Goal: Information Seeking & Learning: Learn about a topic

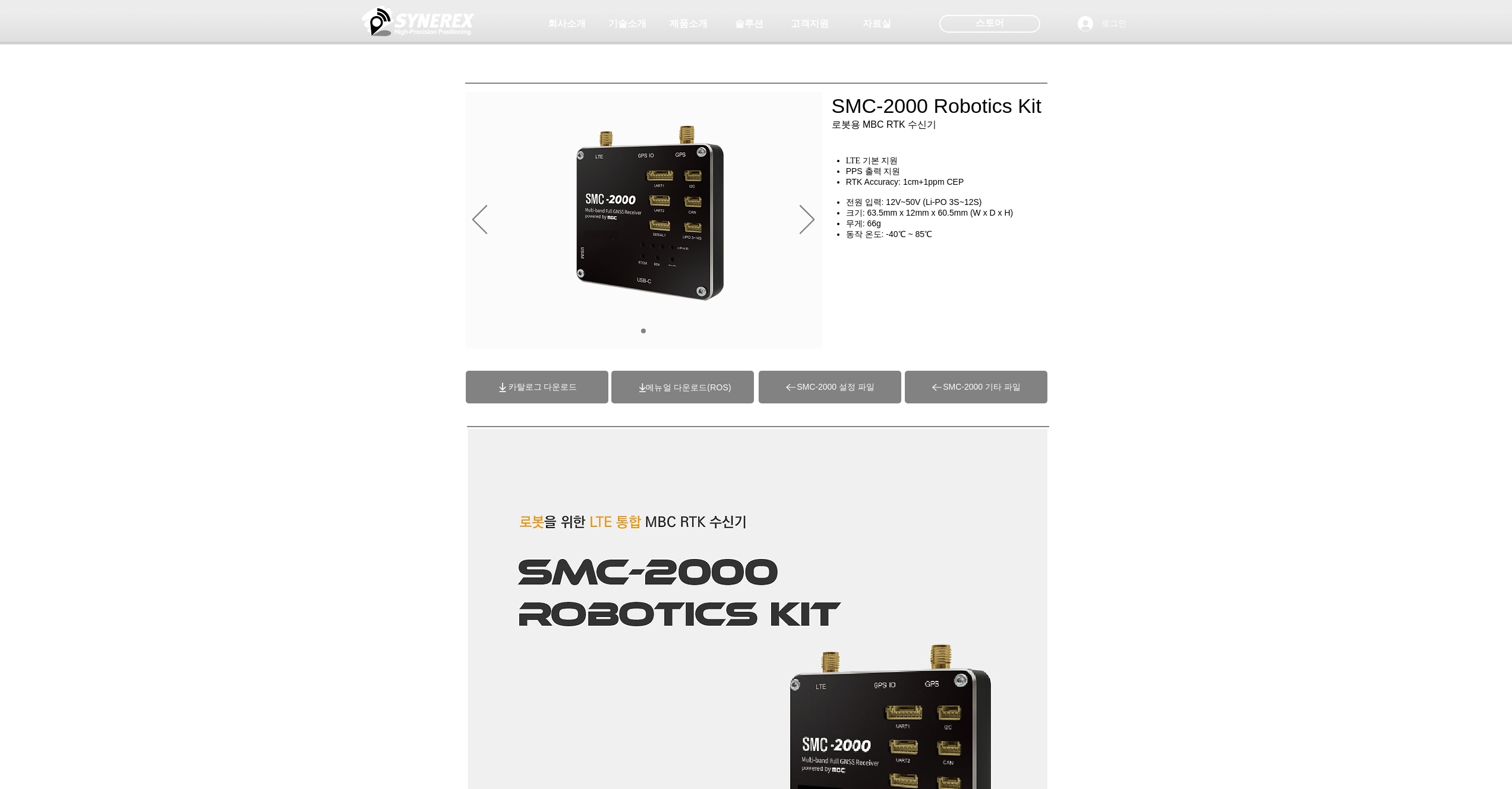
click at [541, 383] on span "카탈로그 다운로드" at bounding box center [543, 387] width 69 height 11
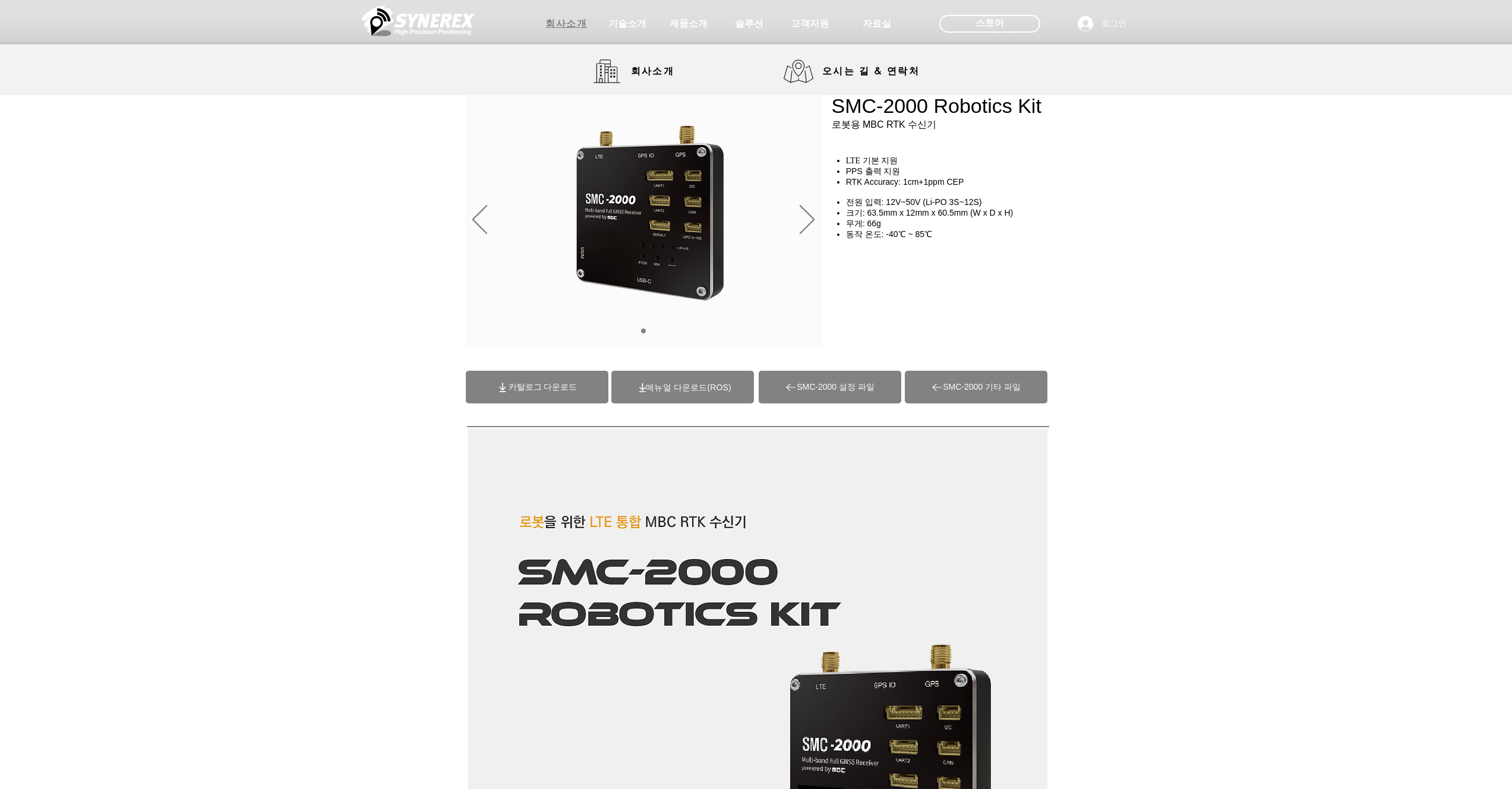
click at [571, 25] on span "회사소개" at bounding box center [565, 24] width 42 height 12
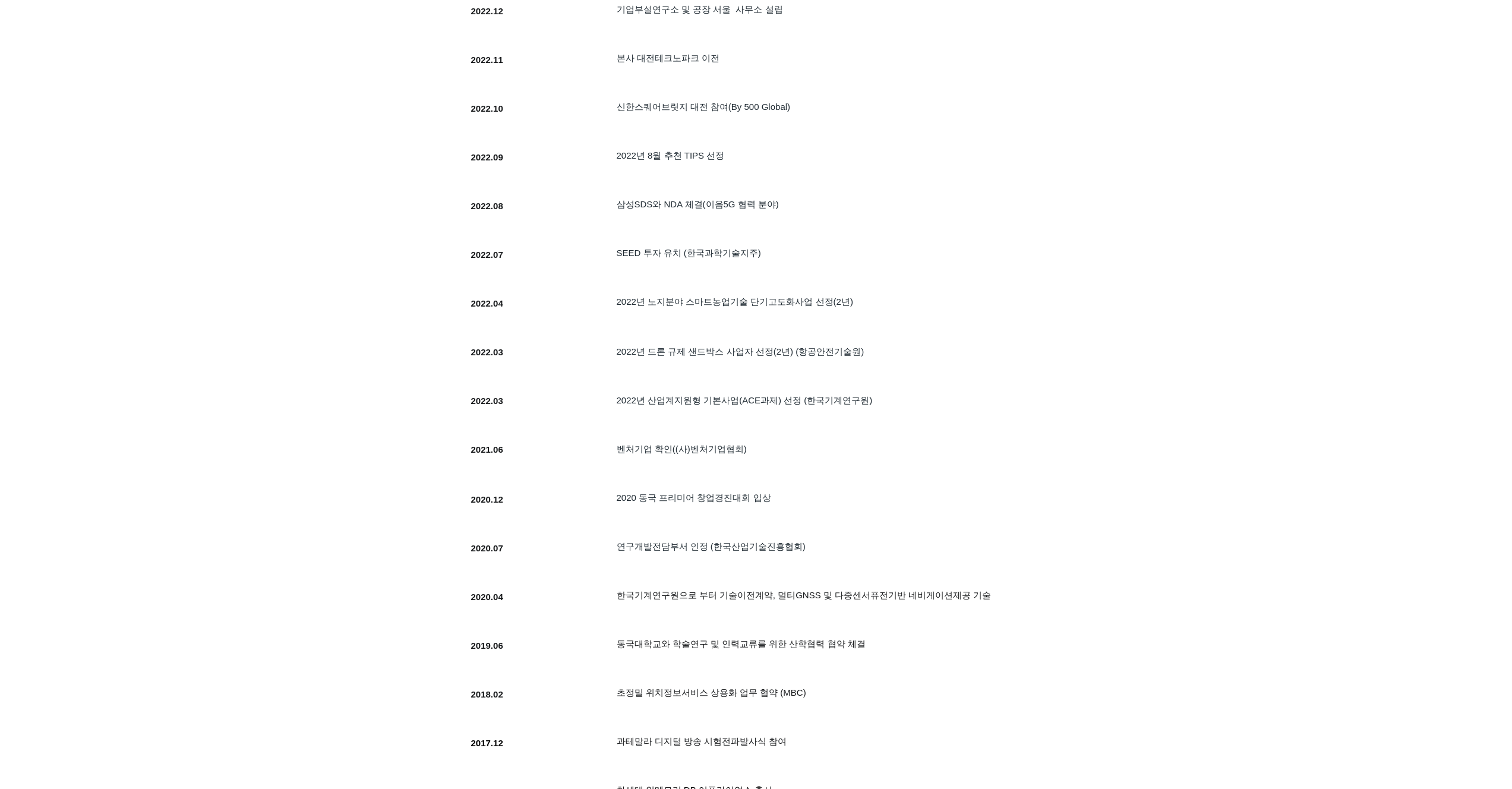
scroll to position [709, 0]
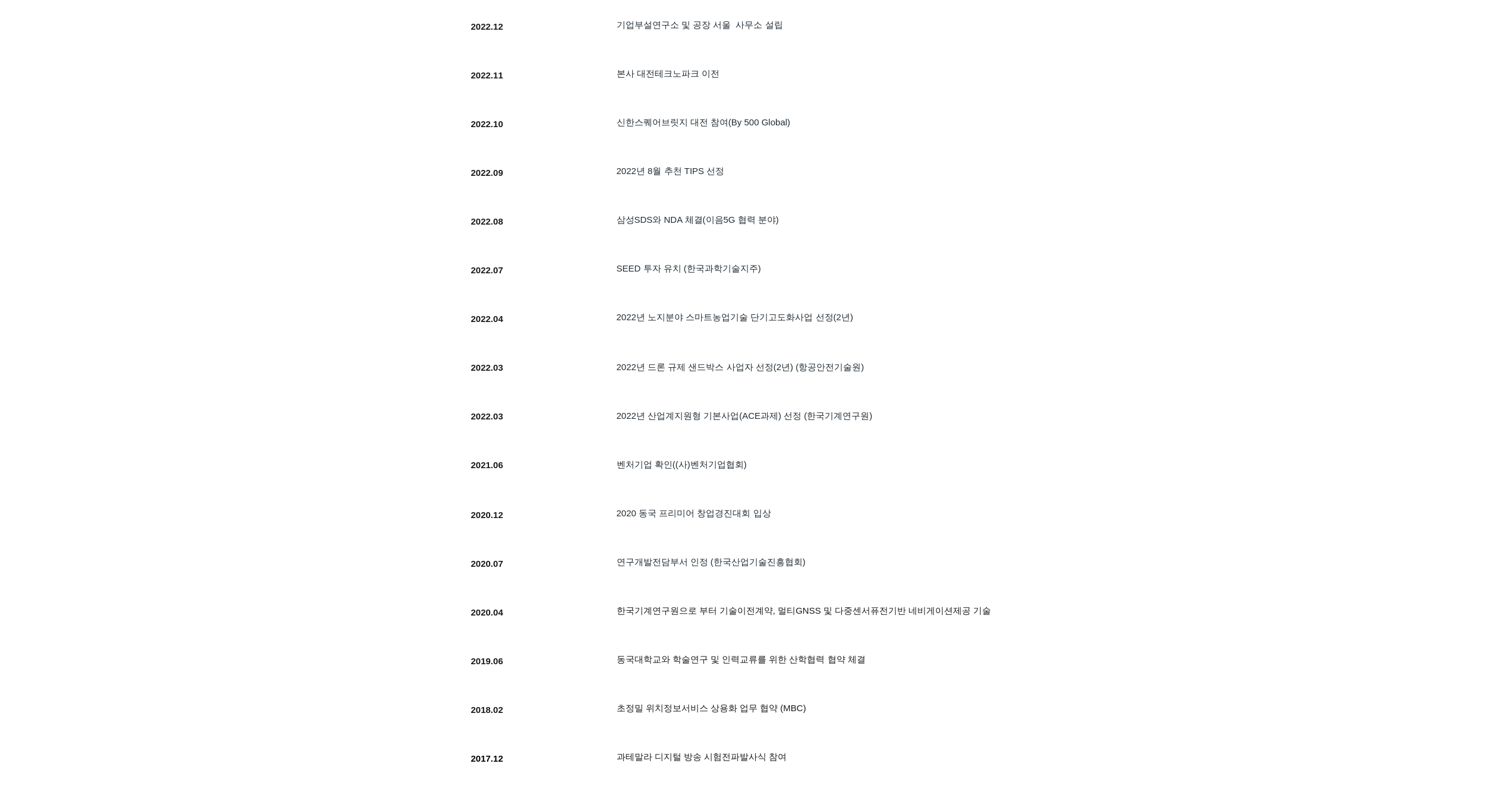
click at [940, 356] on div at bounding box center [732, 375] width 547 height 45
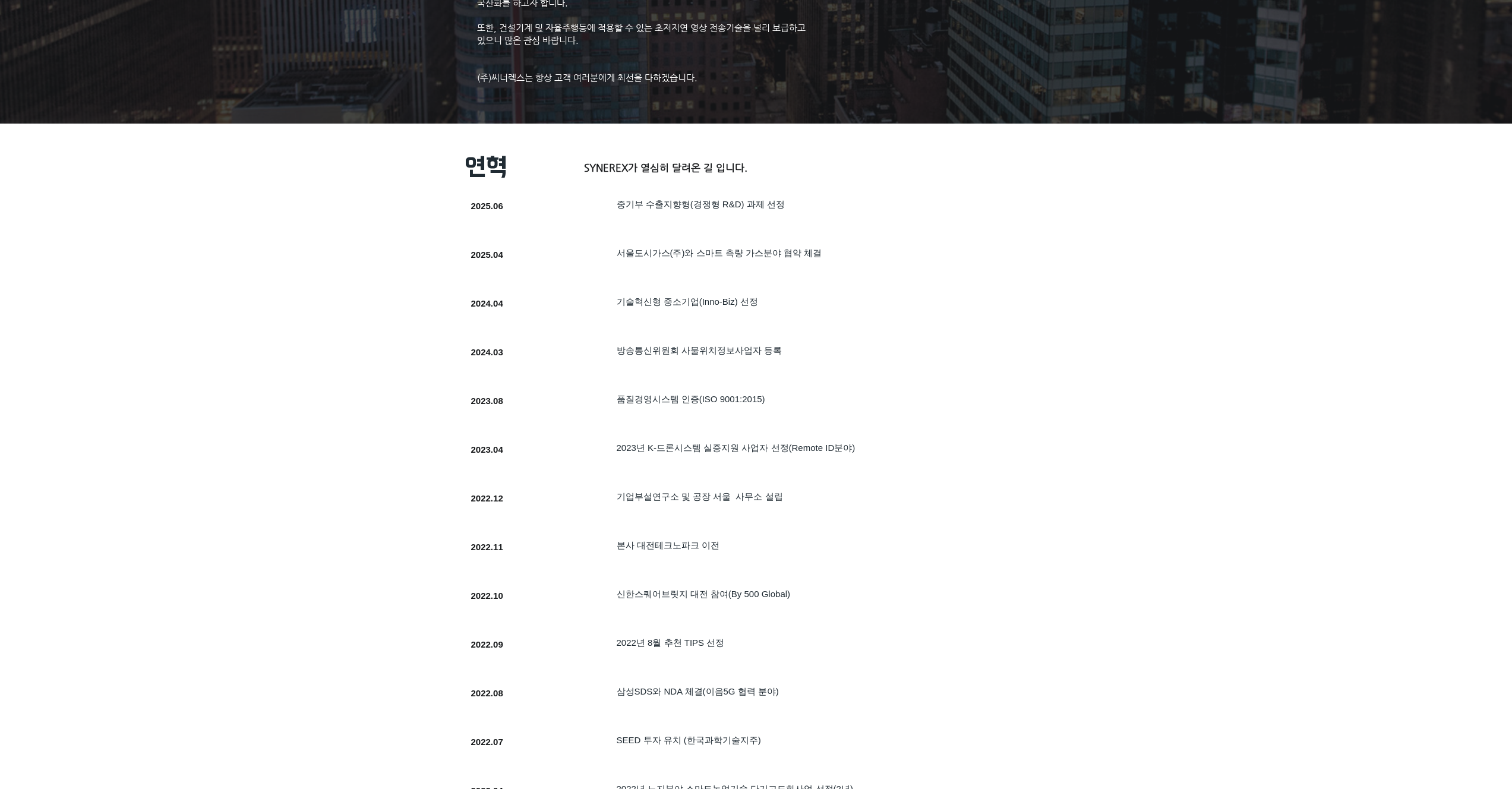
scroll to position [229, 0]
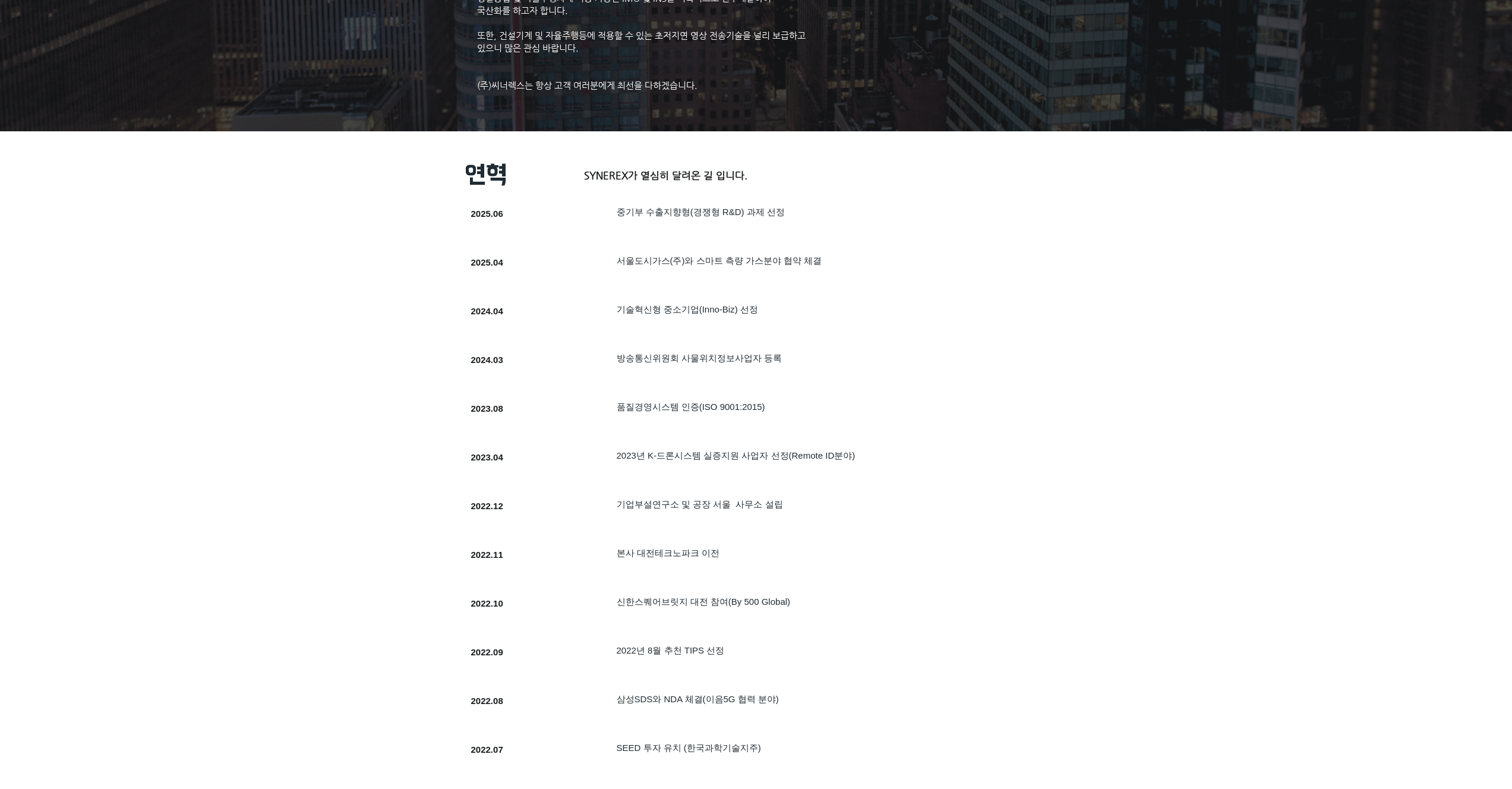
click at [1215, 280] on div at bounding box center [756, 748] width 1512 height 1235
click at [1080, 337] on div at bounding box center [756, 748] width 1512 height 1235
click at [725, 410] on span "​품질경영시스템 인증(ISO 9001:2015)" at bounding box center [691, 406] width 149 height 10
click at [693, 410] on span "​품질경영시스템 인증(ISO 9001:2015)" at bounding box center [691, 406] width 149 height 10
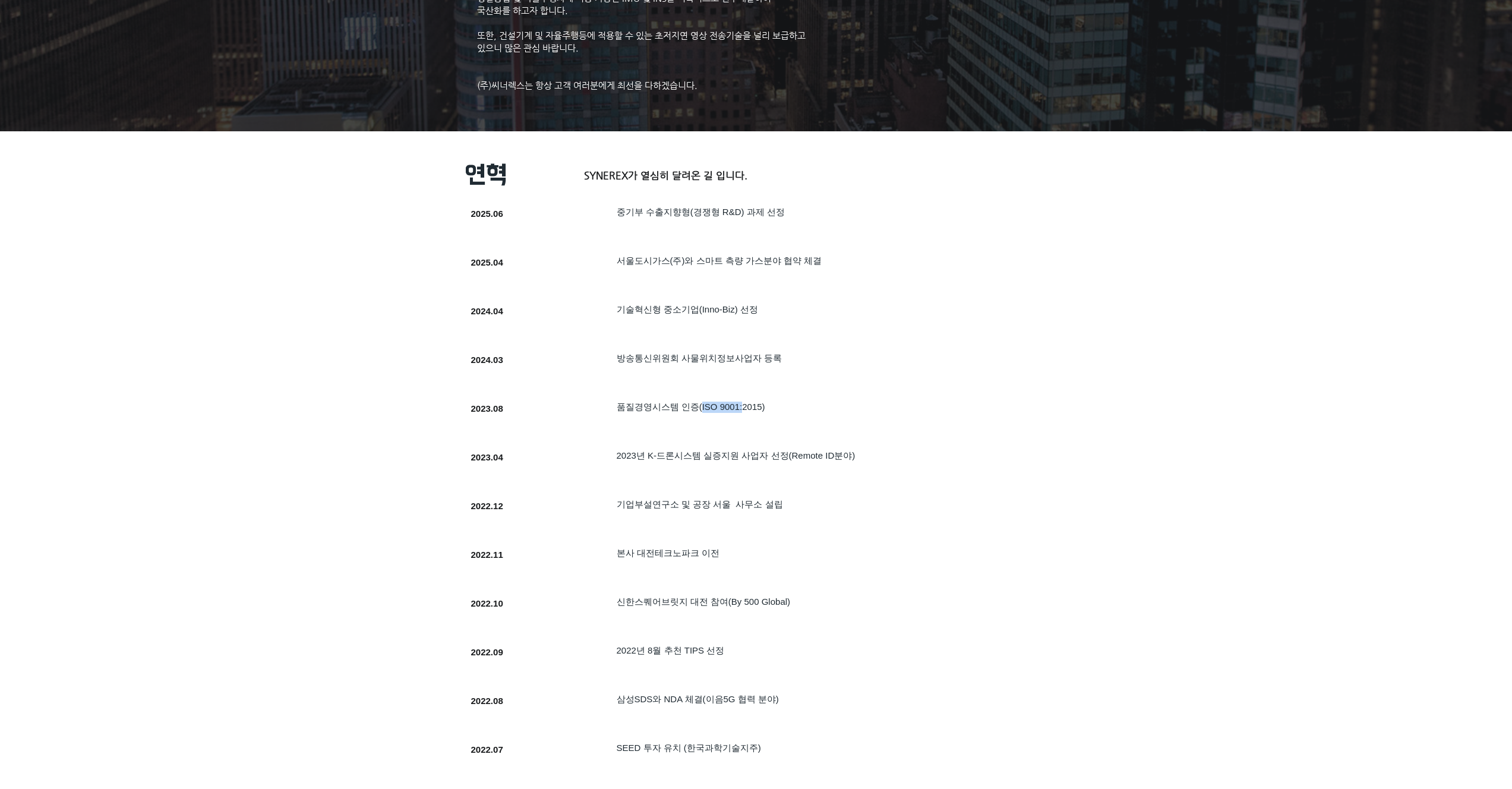
copy span "ISO 9001:"
drag, startPoint x: 764, startPoint y: 404, endPoint x: 773, endPoint y: 406, distance: 9.2
click at [764, 404] on h5 "​품질경영시스템 인증(ISO 9001:2015)" at bounding box center [806, 407] width 379 height 11
click at [886, 471] on div at bounding box center [732, 464] width 547 height 45
click at [669, 407] on span "​품질경영시스템 인증(ISO 9001:2015)" at bounding box center [691, 406] width 149 height 10
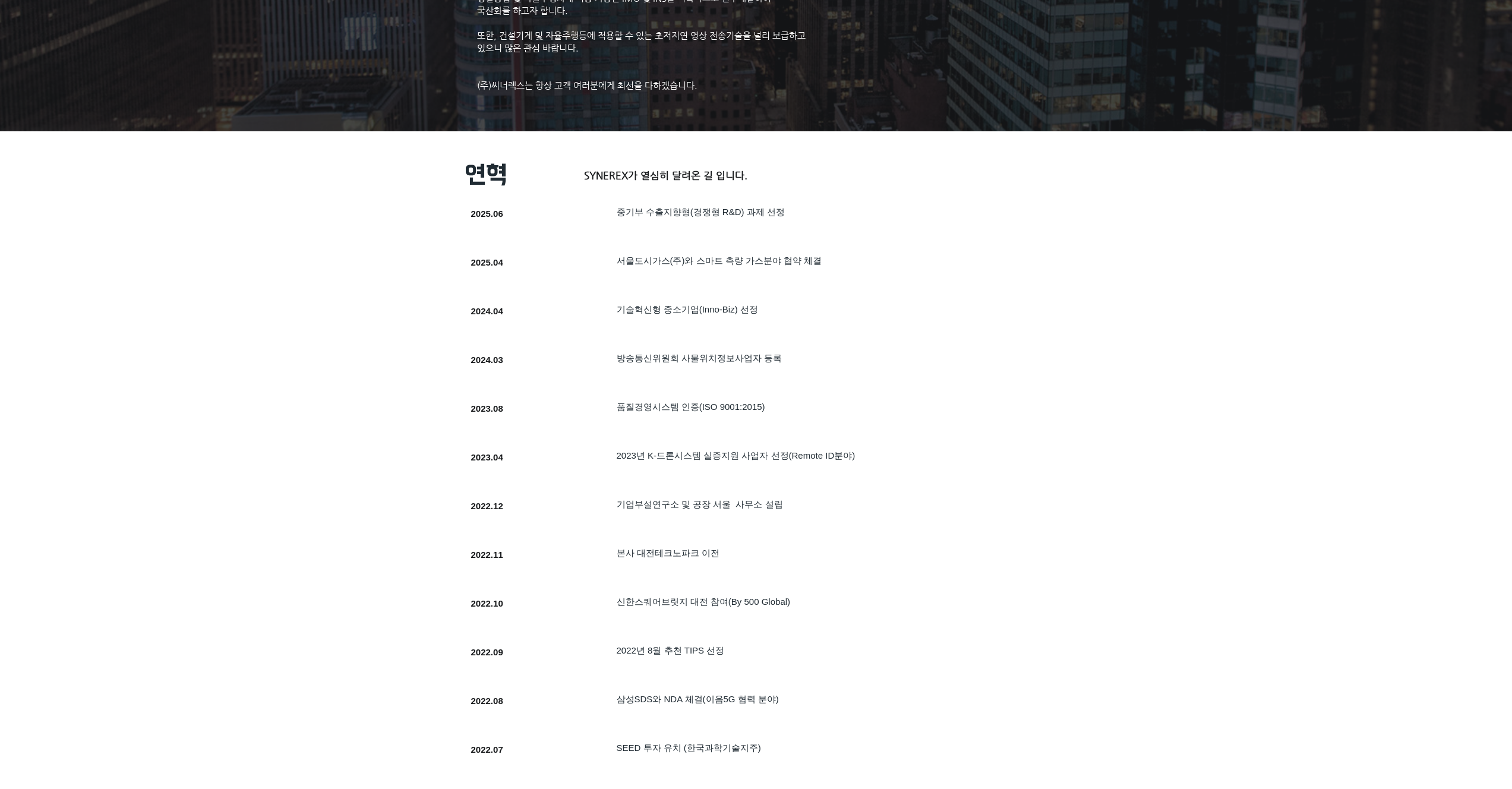
click at [701, 408] on span "​품질경영시스템 인증(ISO 9001:2015)" at bounding box center [691, 406] width 149 height 10
click at [689, 408] on span "​품질경영시스템 인증(ISO 9001:2015)" at bounding box center [691, 406] width 149 height 10
drag, startPoint x: 689, startPoint y: 408, endPoint x: 724, endPoint y: 410, distance: 35.1
click at [724, 410] on span "​품질경영시스템 인증(ISO 9001:2015)" at bounding box center [691, 406] width 149 height 10
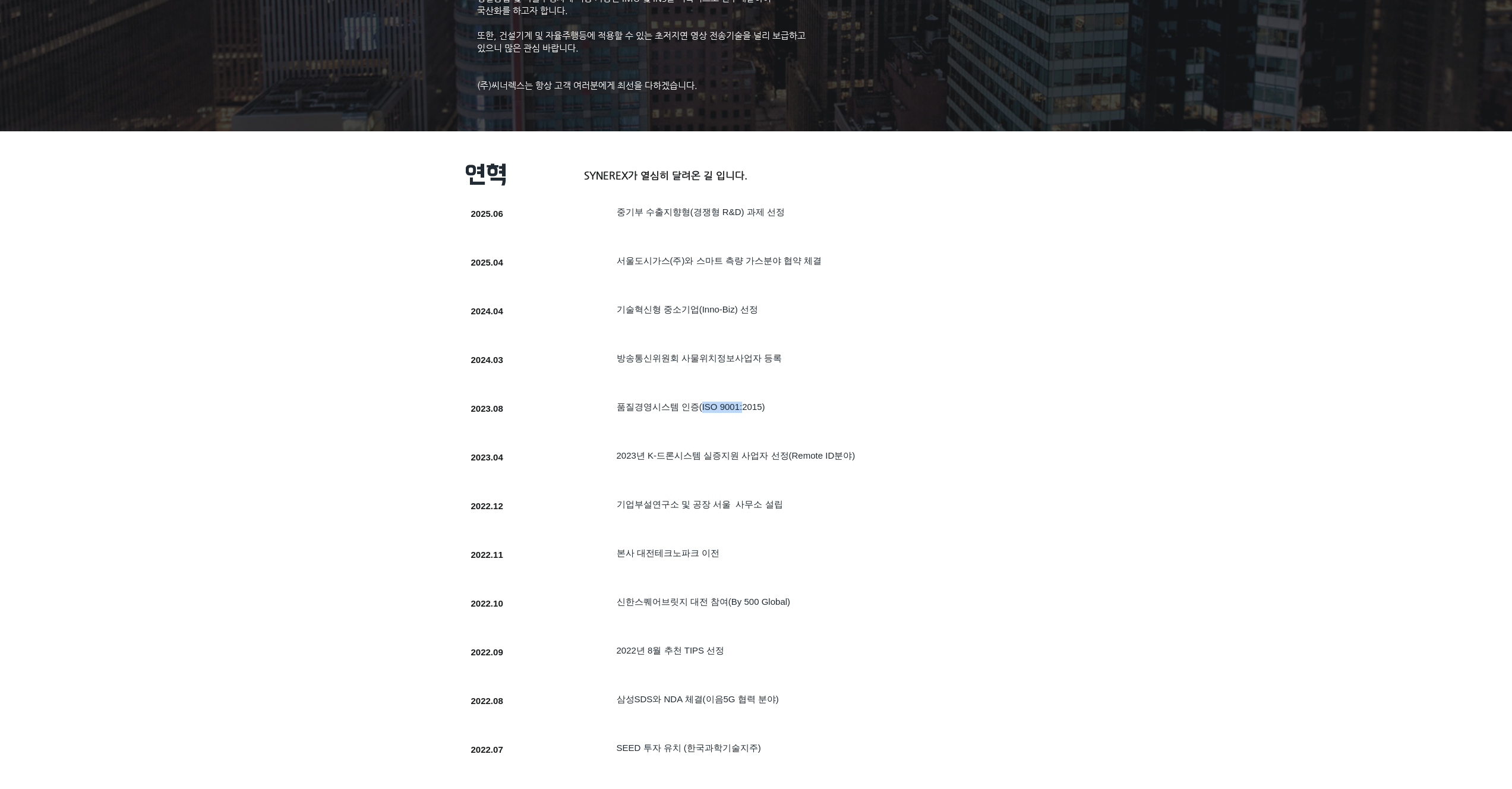
drag, startPoint x: 728, startPoint y: 408, endPoint x: 691, endPoint y: 410, distance: 37.1
click at [691, 410] on span "​품질경영시스템 인증(ISO 9001:2015)" at bounding box center [691, 406] width 149 height 10
click at [716, 410] on span "​품질경영시스템 인증(ISO 9001:2015)" at bounding box center [691, 406] width 149 height 10
click at [722, 410] on span "​품질경영시스템 인증(ISO 9001:2015)" at bounding box center [691, 406] width 149 height 10
click at [726, 408] on span "​품질경영시스템 인증(ISO 9001:2015)" at bounding box center [691, 406] width 149 height 10
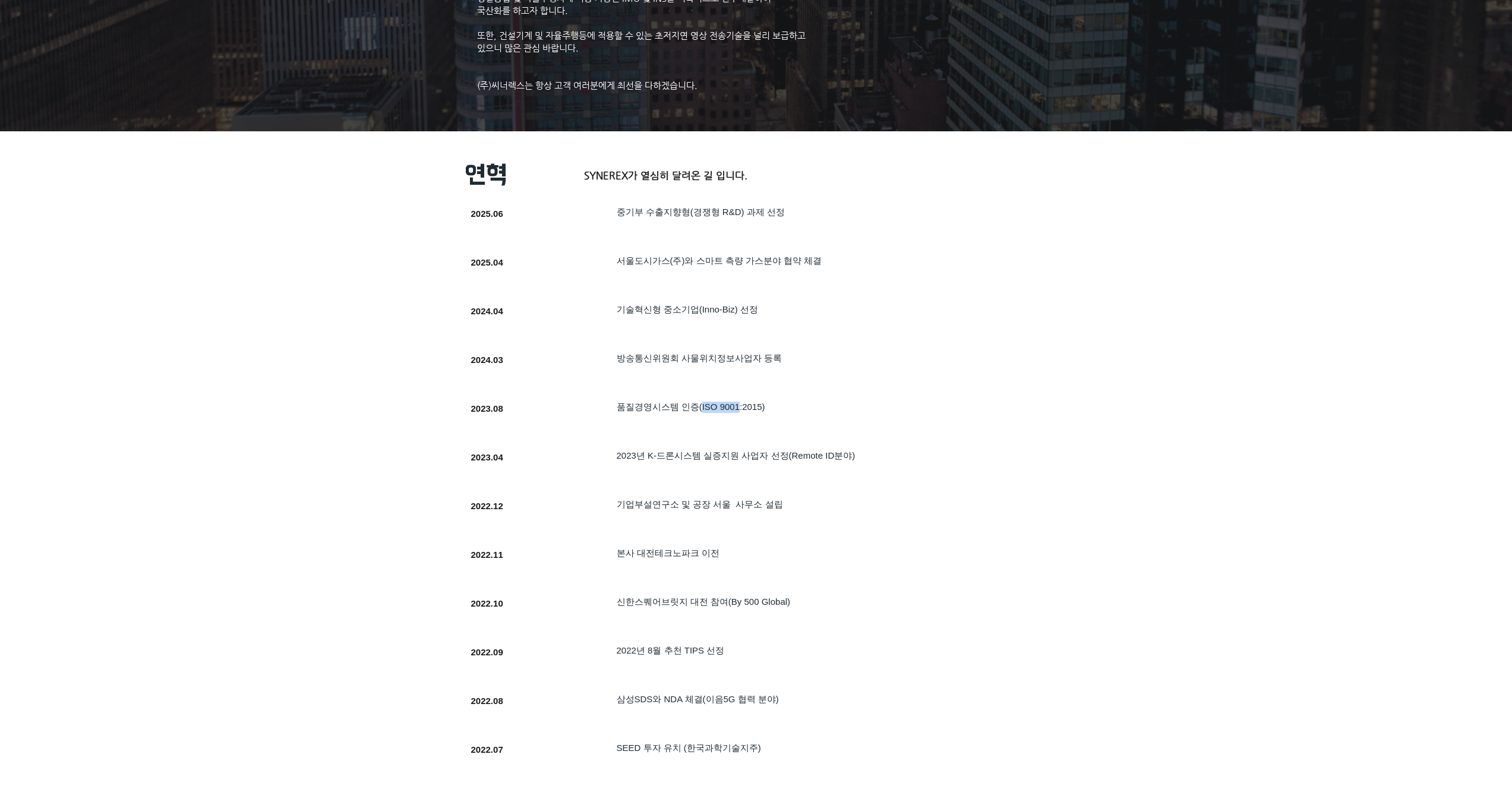
copy span "ISO 9001"
click at [771, 407] on h5 "​품질경영시스템 인증(ISO 9001:2015)" at bounding box center [806, 407] width 379 height 11
click at [956, 241] on div at bounding box center [732, 221] width 547 height 45
click at [1090, 287] on div at bounding box center [756, 748] width 1512 height 1235
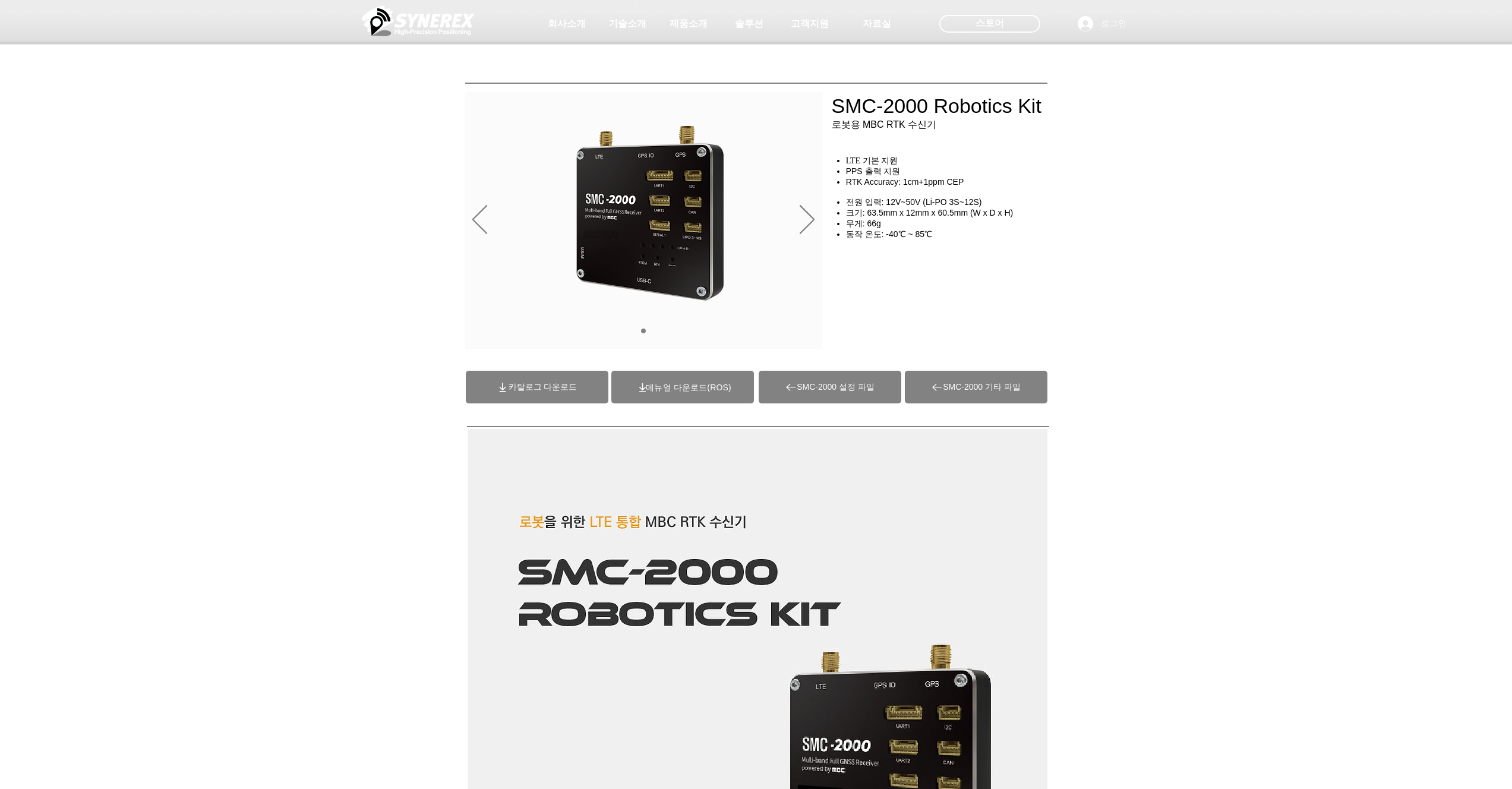
click at [200, 106] on div at bounding box center [756, 88] width 1512 height 176
click at [399, 30] on img at bounding box center [418, 20] width 113 height 35
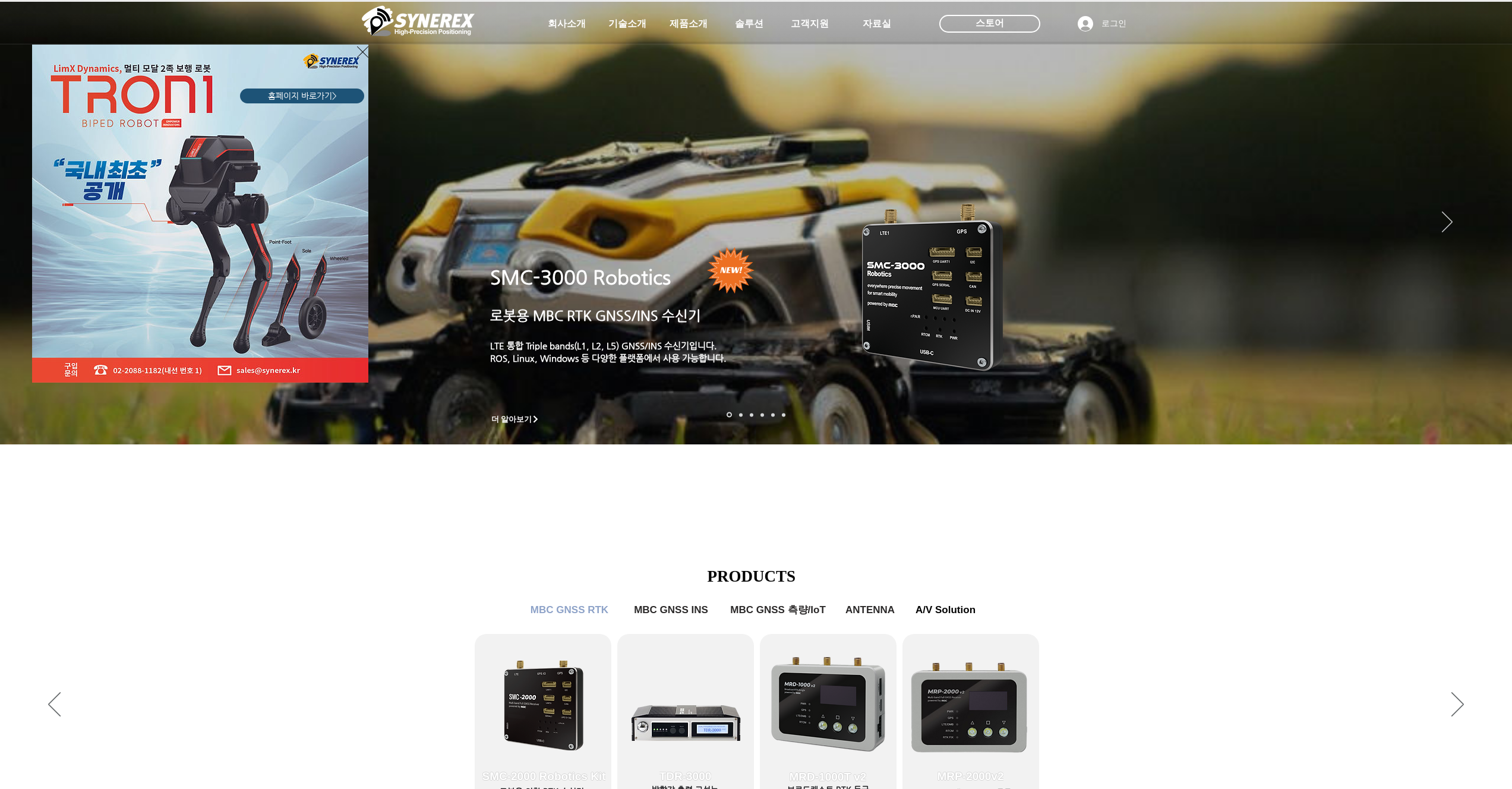
click at [621, 509] on div "LimX Dinamics" at bounding box center [756, 394] width 1512 height 789
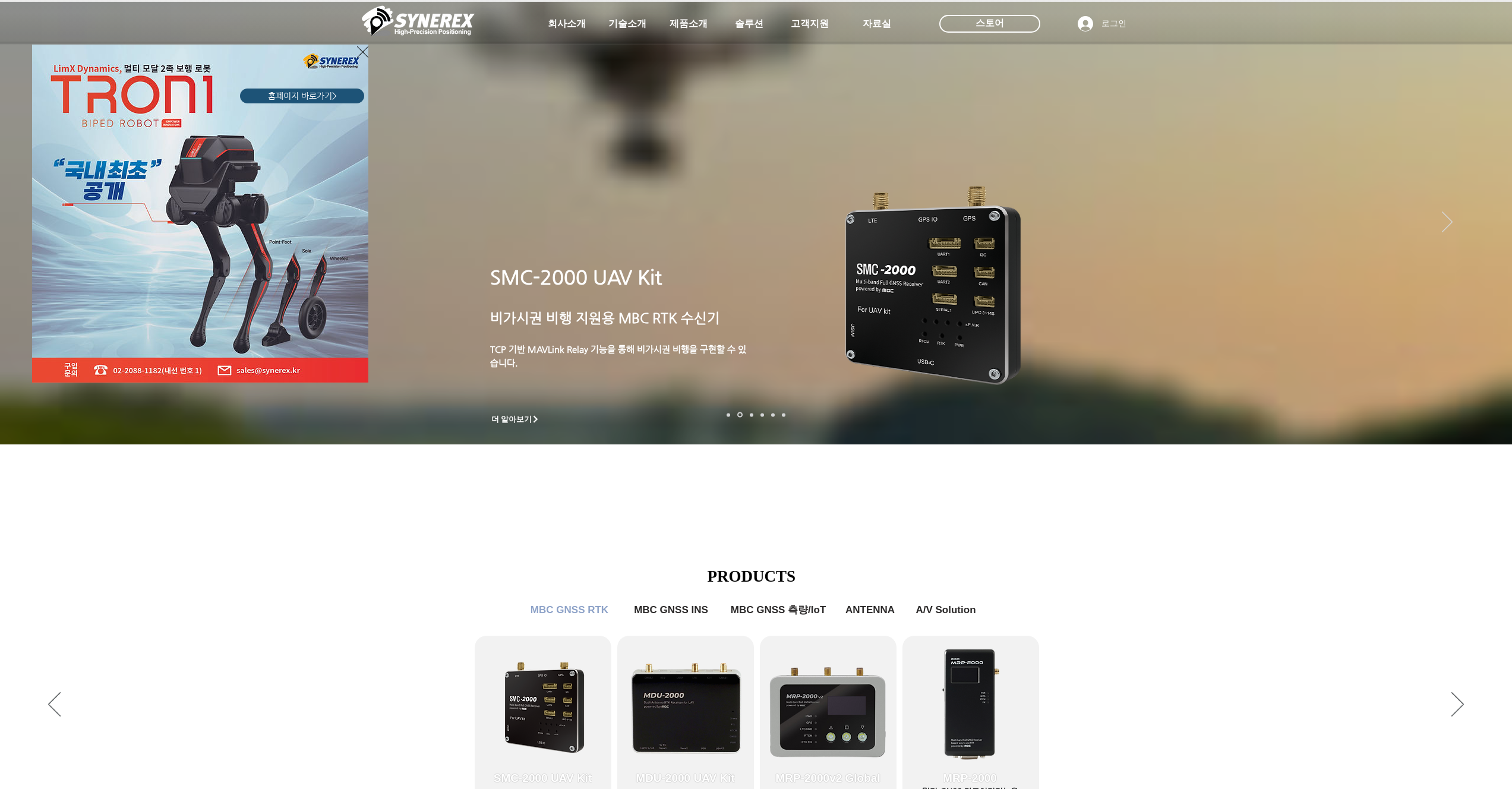
click at [1347, 647] on div "LimX Dinamics" at bounding box center [756, 394] width 1512 height 789
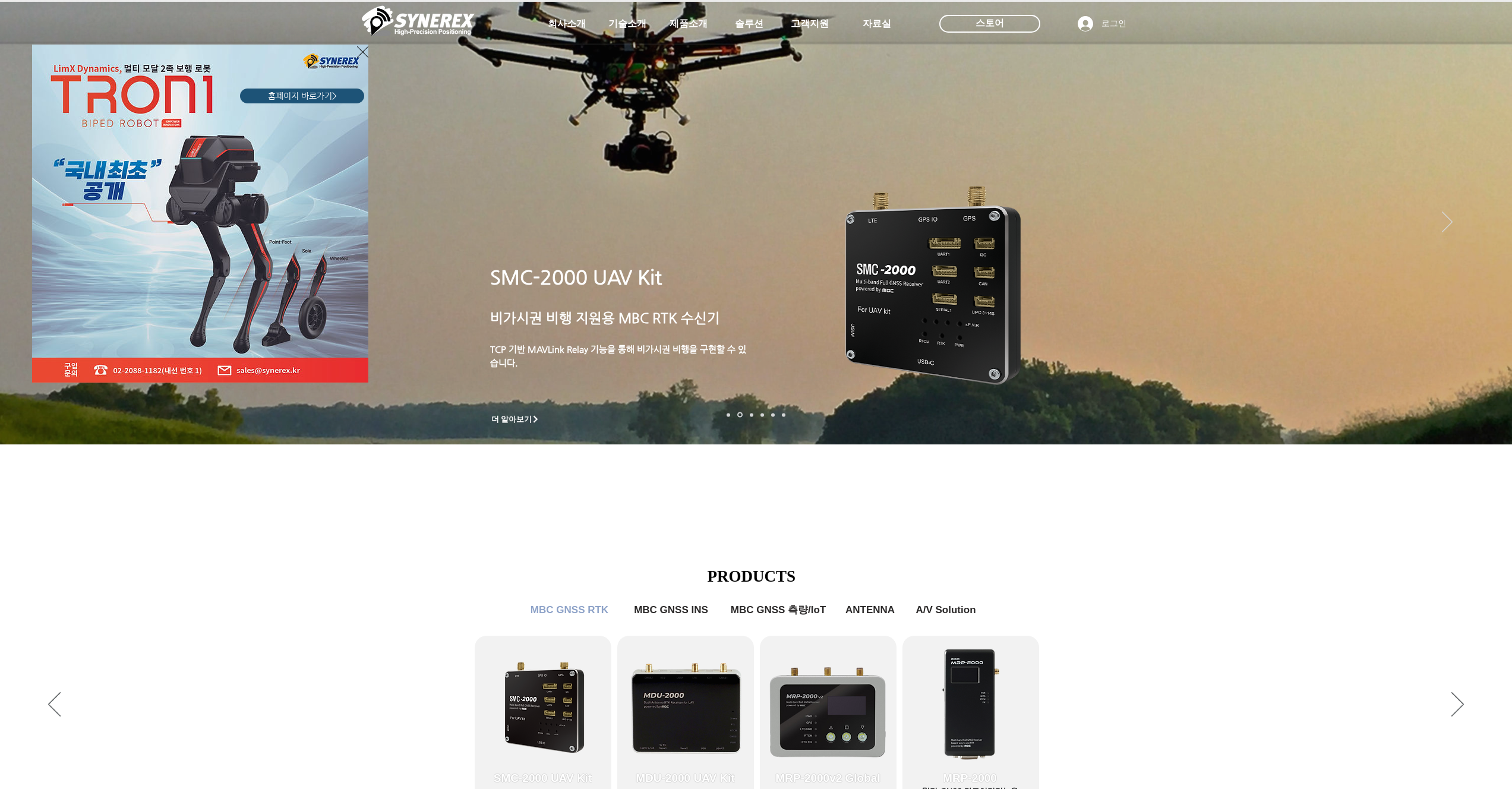
drag, startPoint x: 1435, startPoint y: 678, endPoint x: 1451, endPoint y: 693, distance: 21.9
click at [1435, 678] on div "LimX Dinamics" at bounding box center [756, 394] width 1512 height 789
drag, startPoint x: 1451, startPoint y: 693, endPoint x: 1457, endPoint y: 698, distance: 7.8
click at [1453, 696] on div "LimX Dinamics" at bounding box center [756, 394] width 1512 height 789
click at [1457, 698] on div "LimX Dinamics" at bounding box center [756, 394] width 1512 height 789
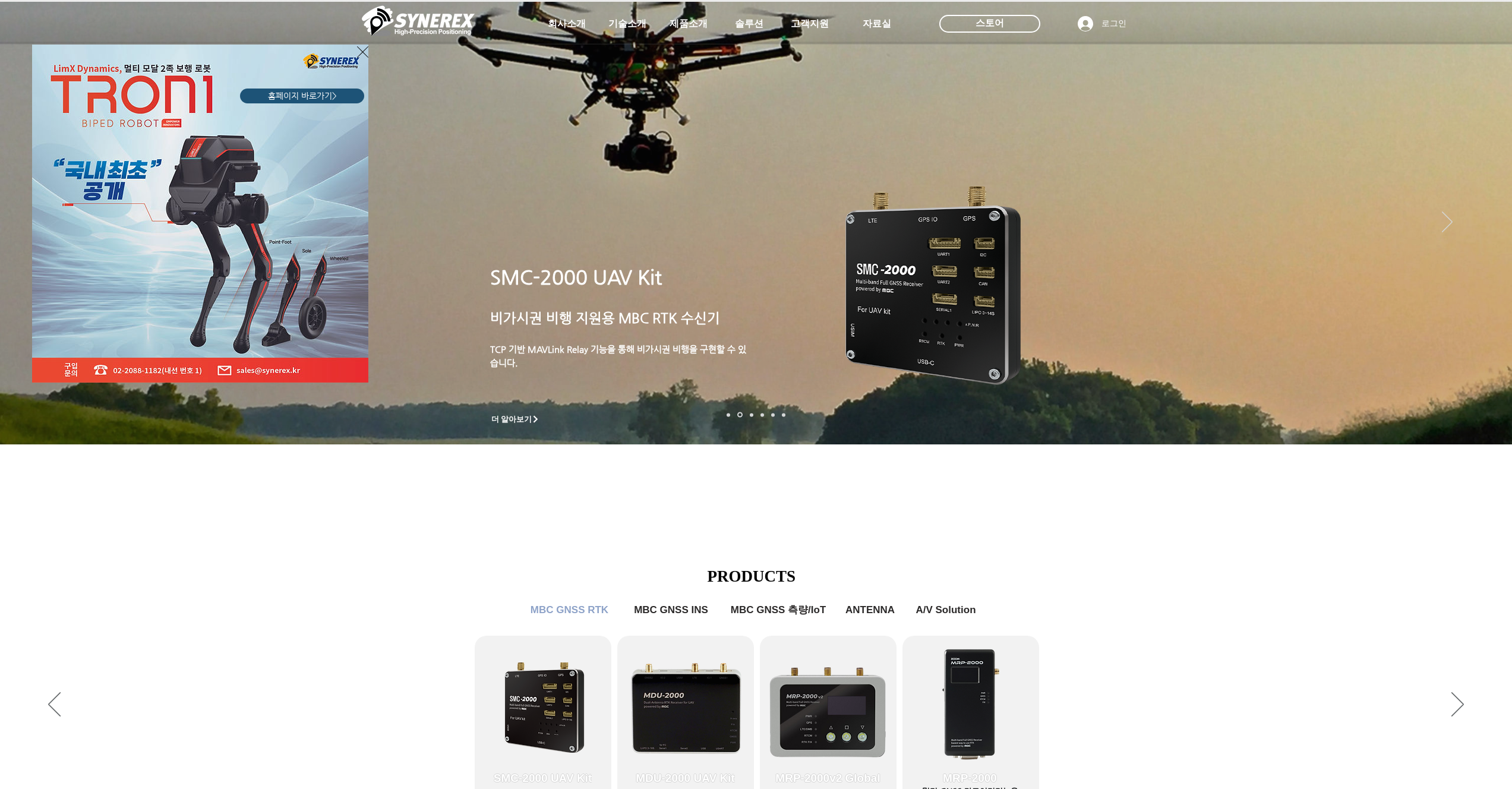
click at [1457, 699] on div "LimX Dinamics" at bounding box center [756, 394] width 1512 height 789
click at [1456, 701] on div "LimX Dinamics" at bounding box center [756, 394] width 1512 height 789
click at [1455, 704] on div "LimX Dinamics" at bounding box center [756, 394] width 1512 height 789
drag, startPoint x: 1455, startPoint y: 704, endPoint x: 1466, endPoint y: 701, distance: 11.4
click at [1456, 703] on div "LimX Dinamics" at bounding box center [756, 394] width 1512 height 789
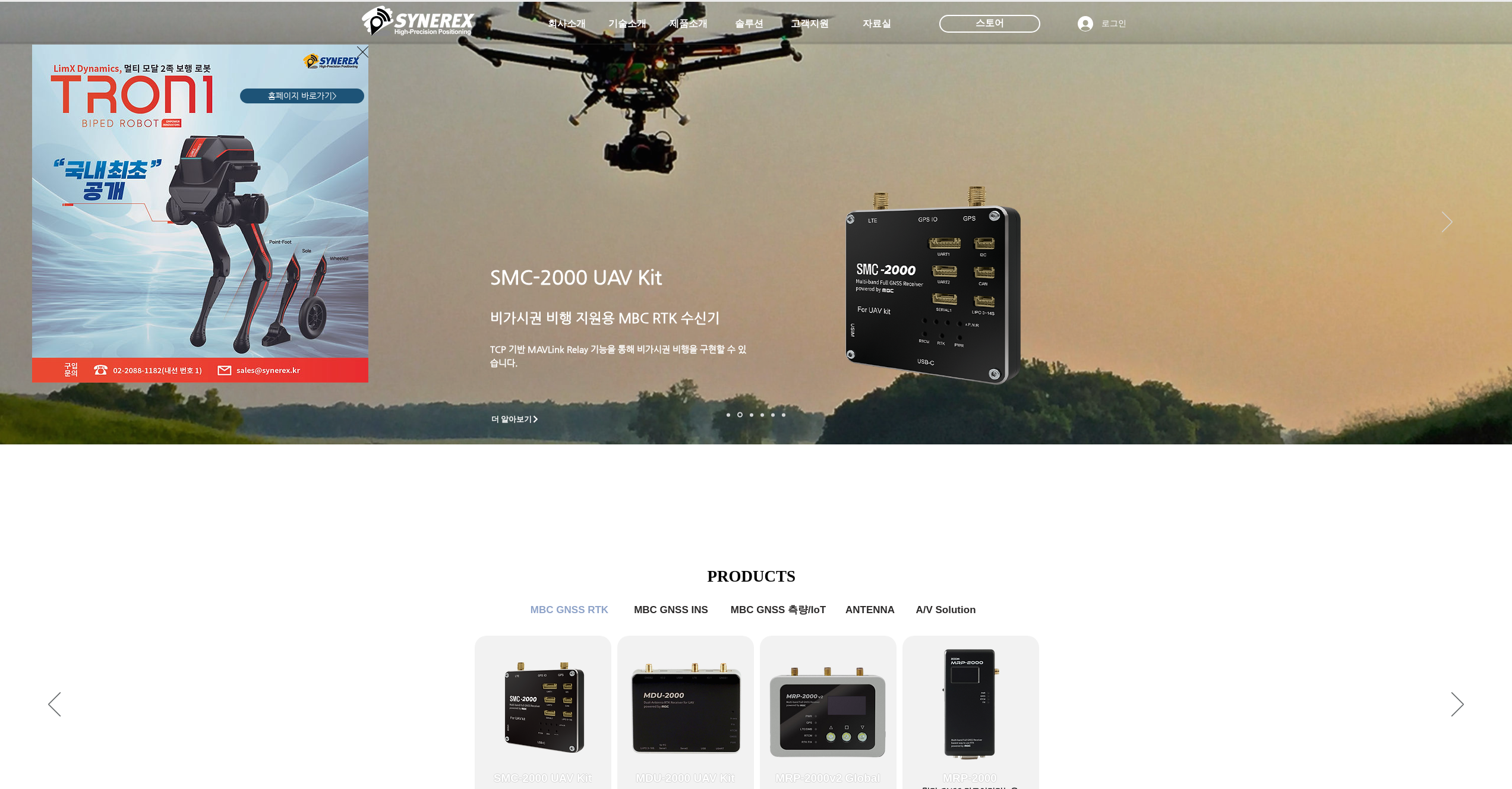
click at [1467, 701] on div "LimX Dinamics" at bounding box center [756, 394] width 1512 height 789
click at [1424, 700] on div "LimX Dinamics" at bounding box center [756, 394] width 1512 height 789
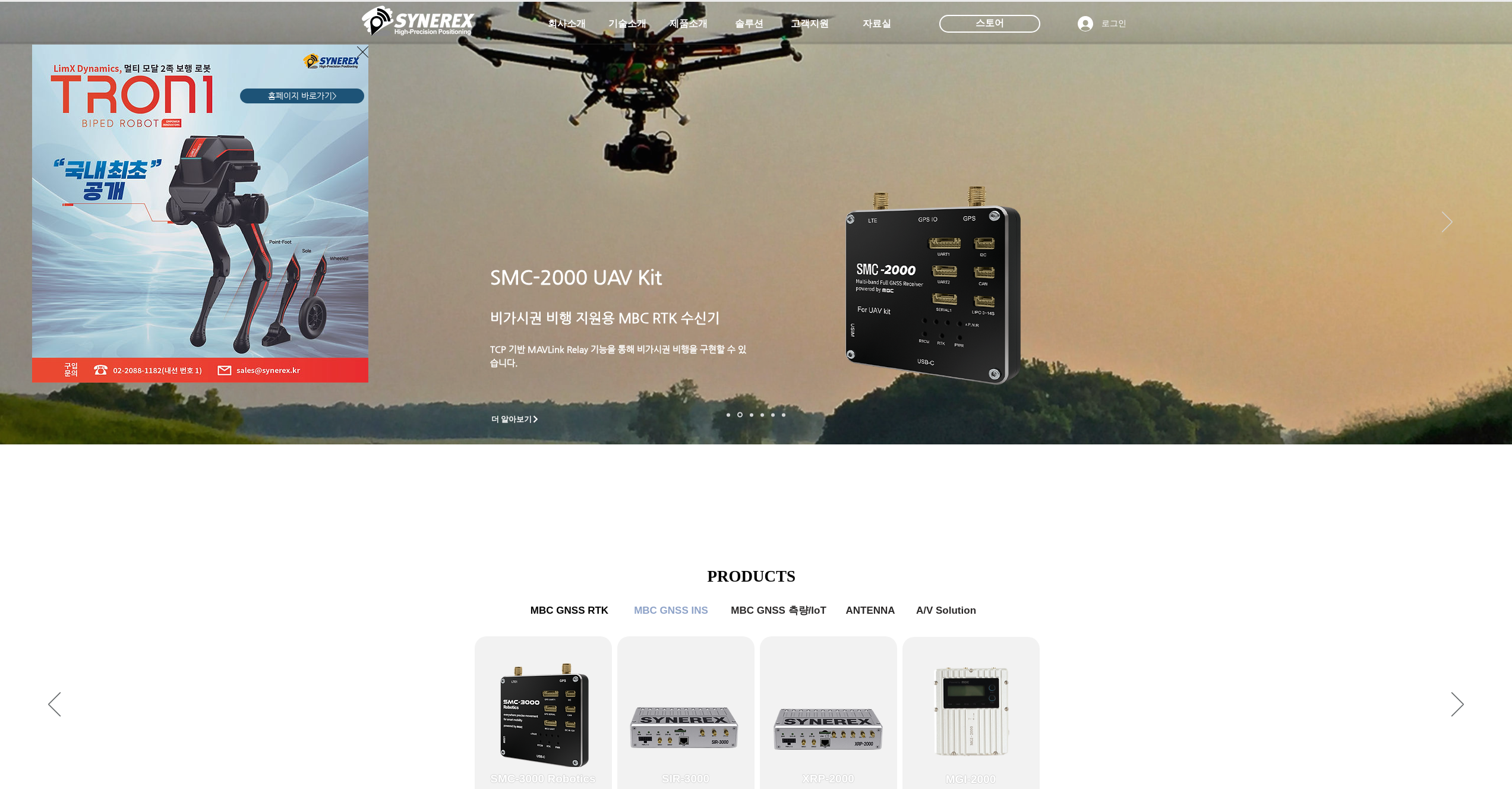
click at [366, 57] on icon "사이트로 돌아가기" at bounding box center [363, 51] width 12 height 15
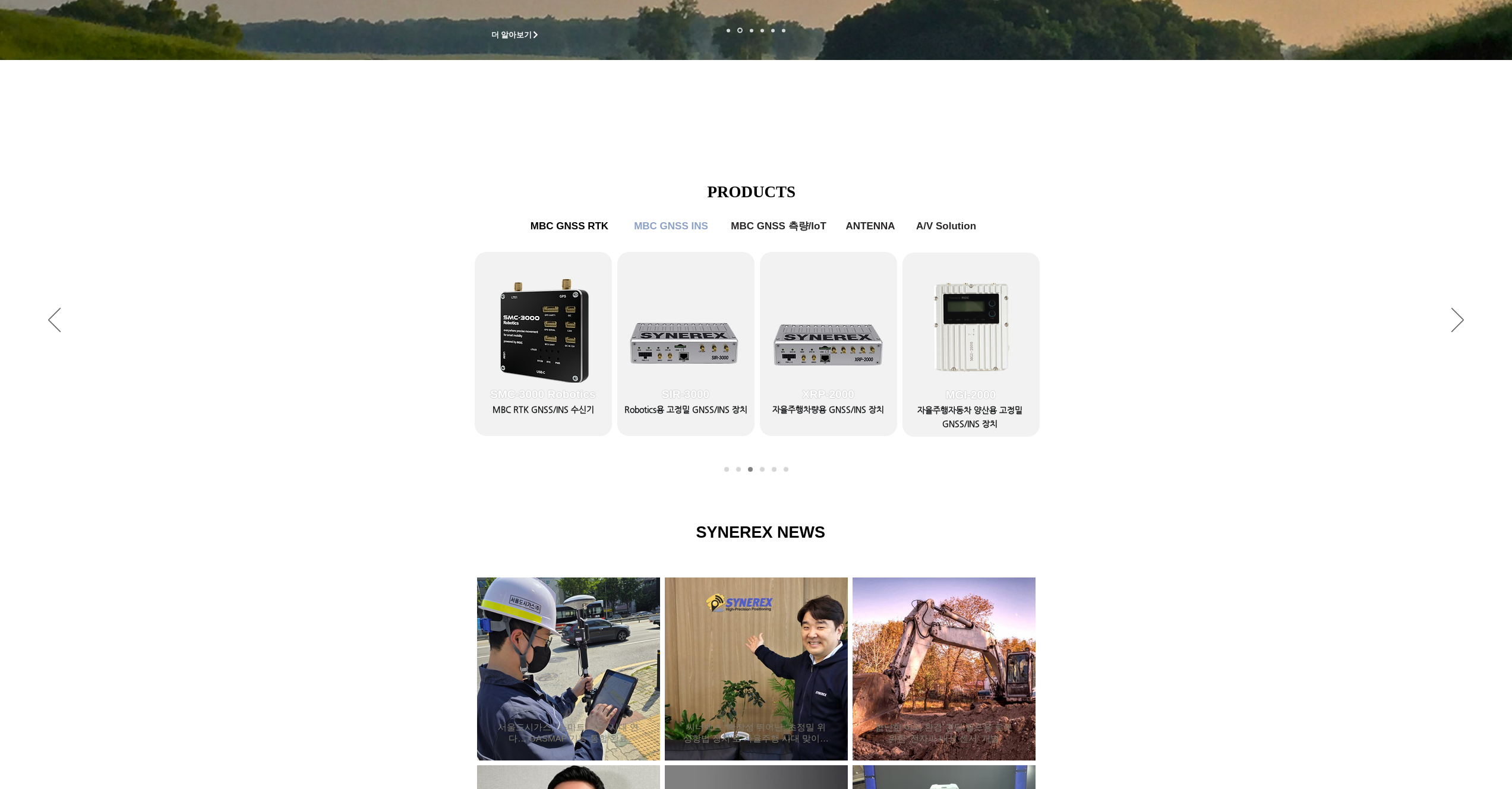
scroll to position [769, 0]
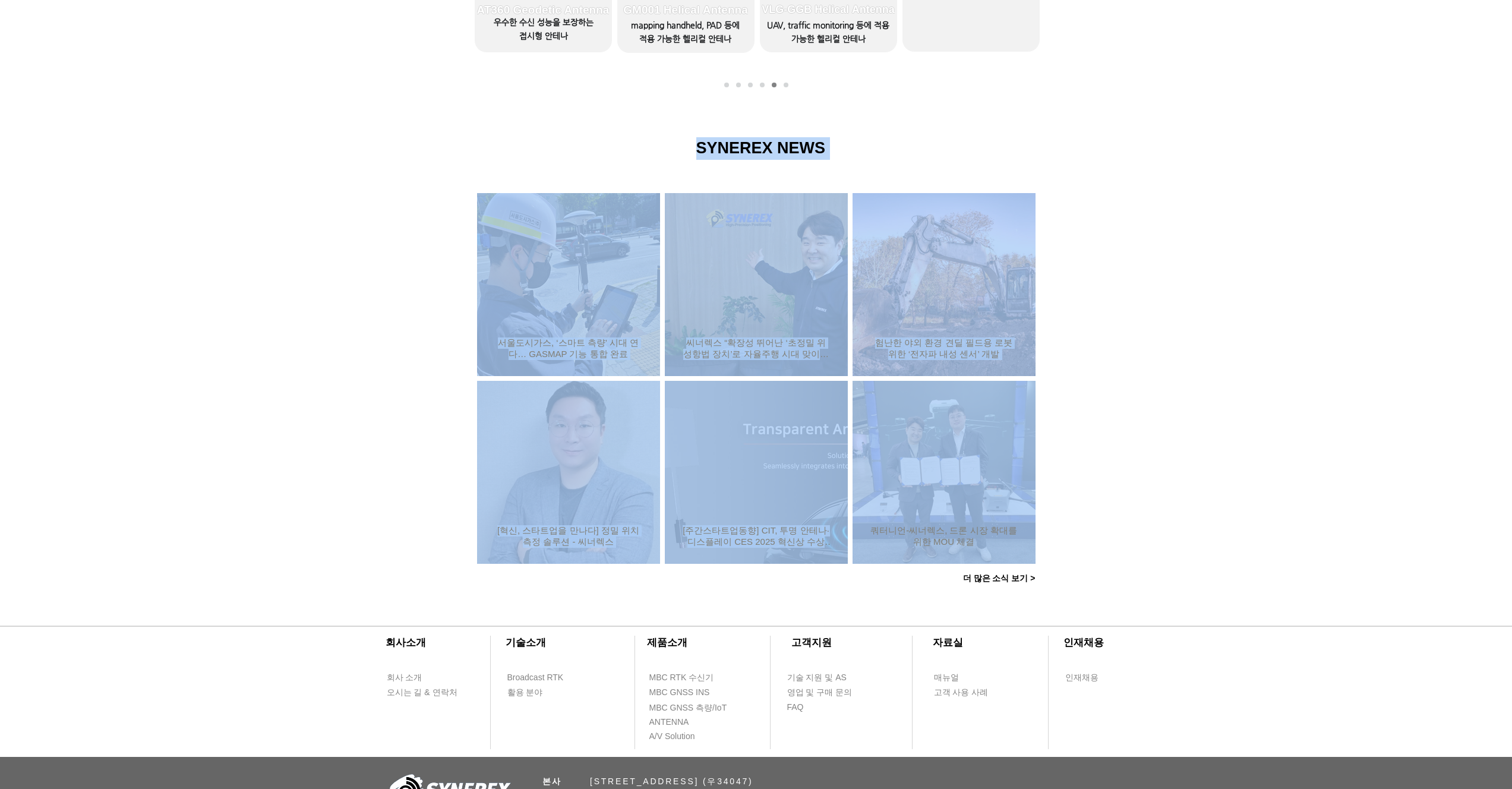
drag, startPoint x: 967, startPoint y: 428, endPoint x: 410, endPoint y: 410, distance: 557.3
click at [441, 425] on section "SYNEREX NEWS 서울도시가스, ‘스마트 측량’ 시대 연다… GASMAP 기능 통합 완료 씨너렉스 “확장성 뛰어난 ‘초정밀 위성항법 장치…" at bounding box center [756, 352] width 1512 height 505
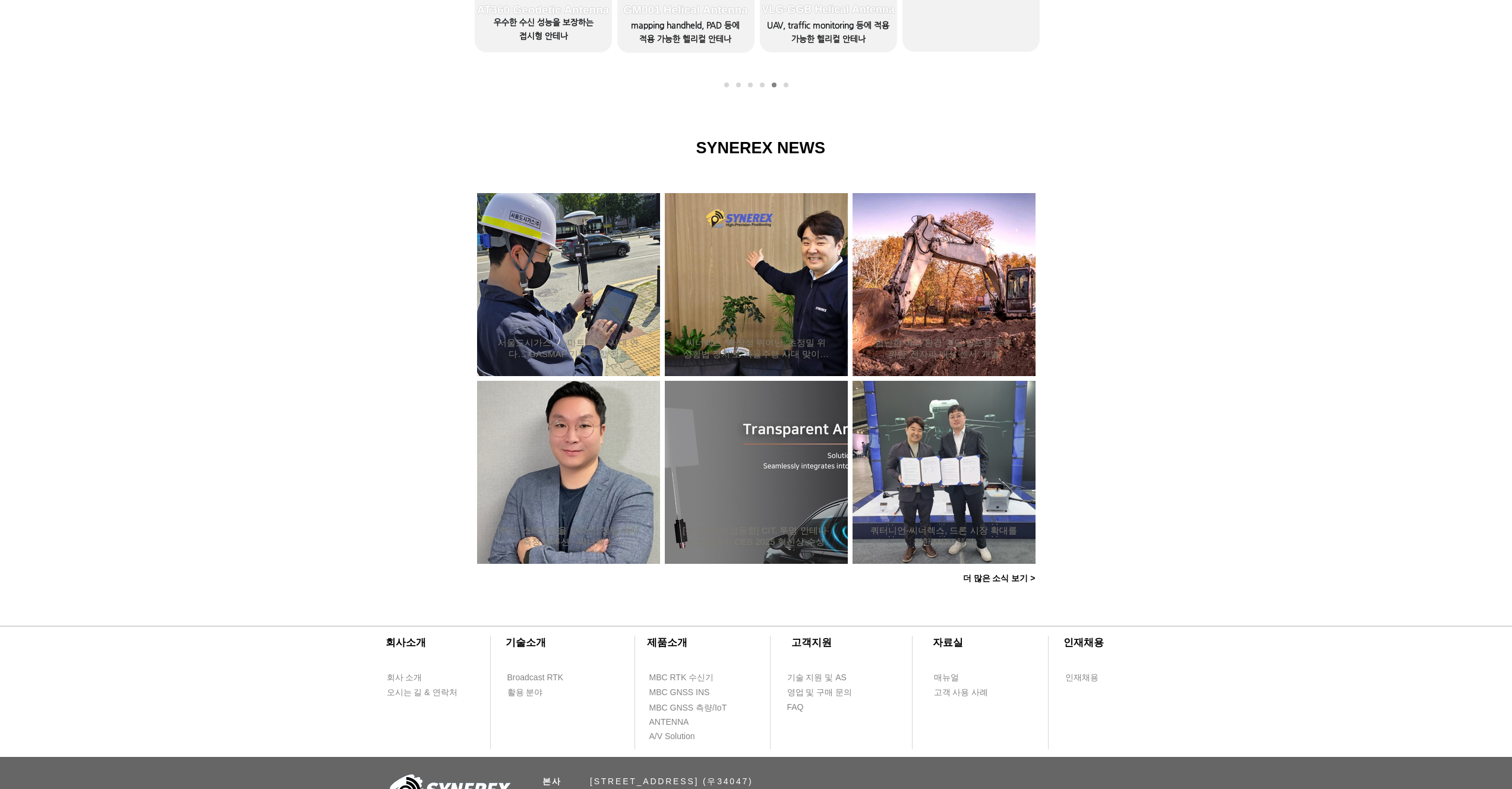
click at [356, 386] on div at bounding box center [756, 352] width 1512 height 505
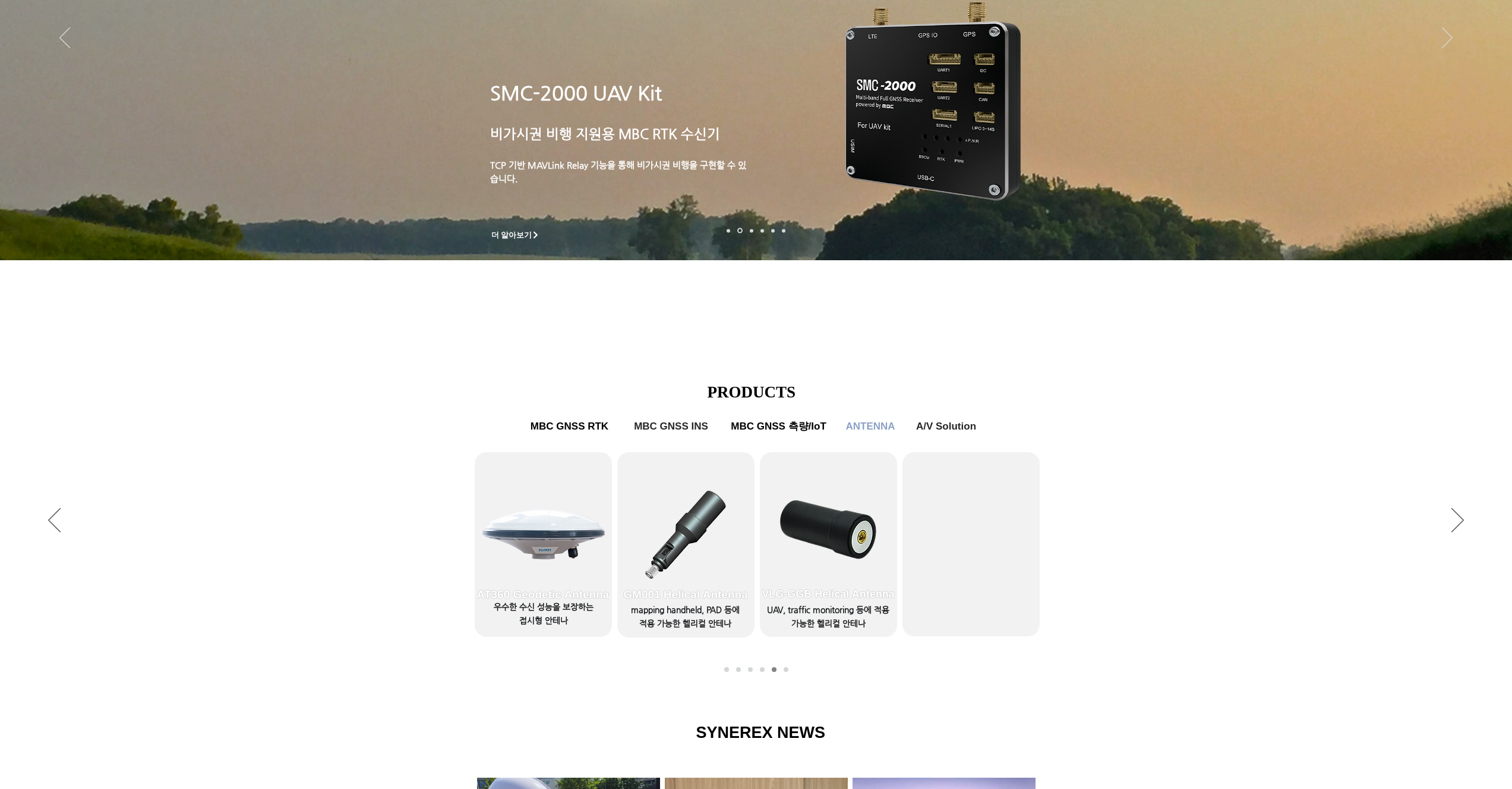
scroll to position [0, 0]
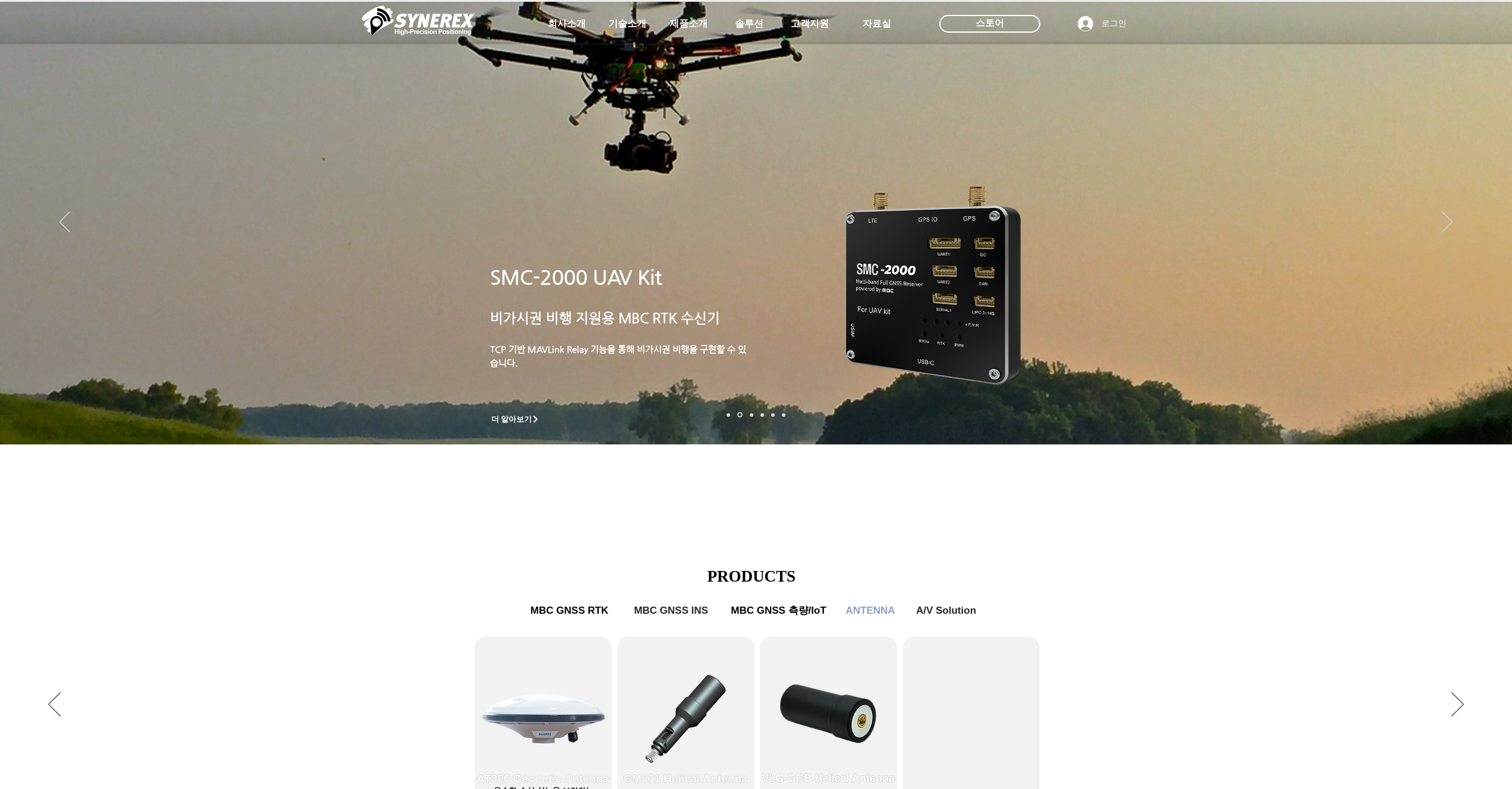
click at [741, 397] on img "슬라이드쇼" at bounding box center [756, 223] width 1512 height 442
click at [760, 418] on img "슬라이드쇼" at bounding box center [756, 223] width 1512 height 442
click at [749, 417] on nav "슬라이드" at bounding box center [756, 415] width 66 height 5
click at [751, 415] on link "측량 IoT" at bounding box center [751, 415] width 4 height 4
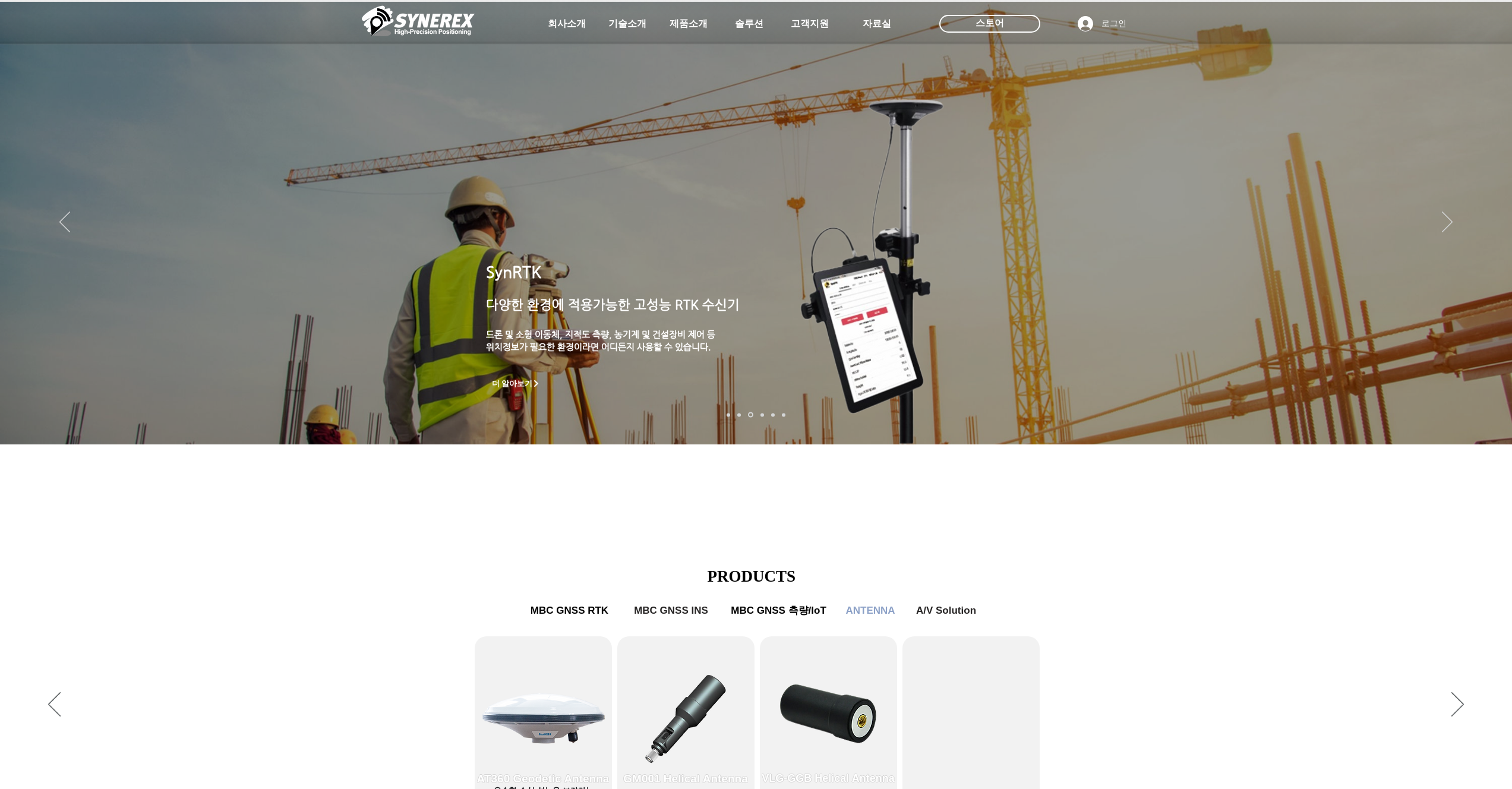
click at [764, 413] on nav "슬라이드" at bounding box center [756, 415] width 66 height 5
click at [764, 413] on nav "슬라이드" at bounding box center [756, 415] width 66 height 5
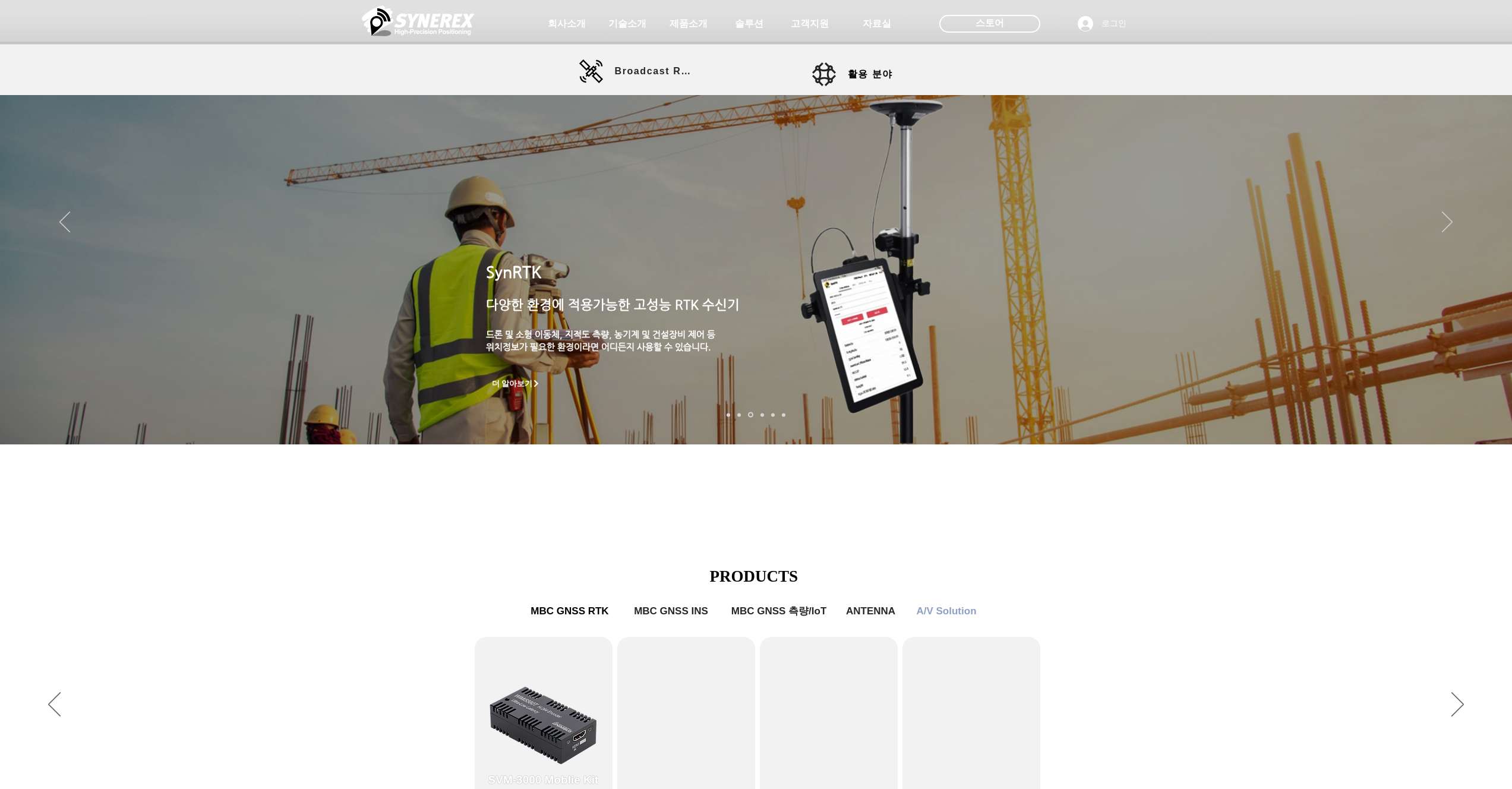
click at [638, 84] on div at bounding box center [756, 47] width 1512 height 95
click at [670, 74] on span "Broadcast RTK" at bounding box center [655, 72] width 81 height 11
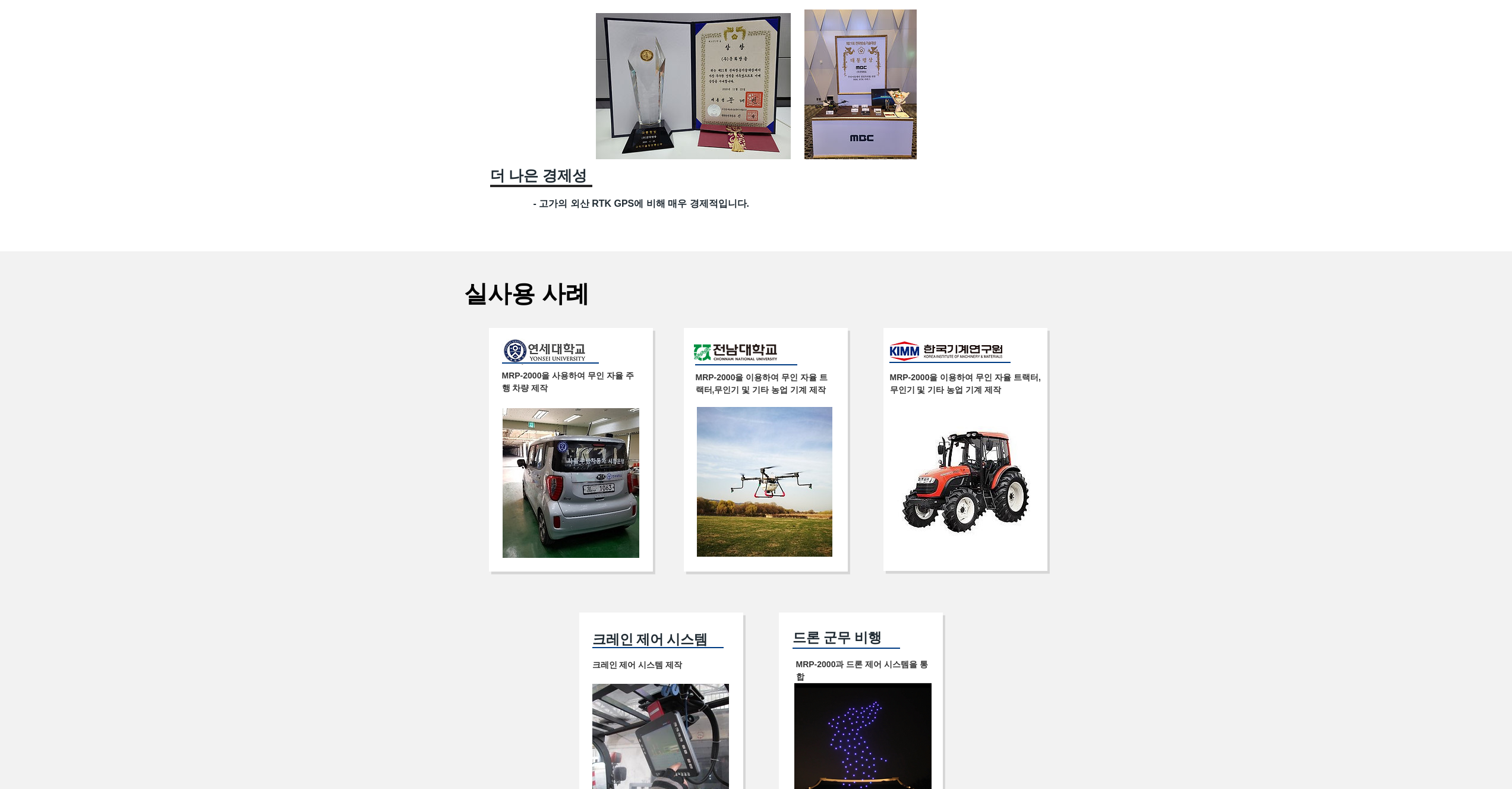
scroll to position [2133, 0]
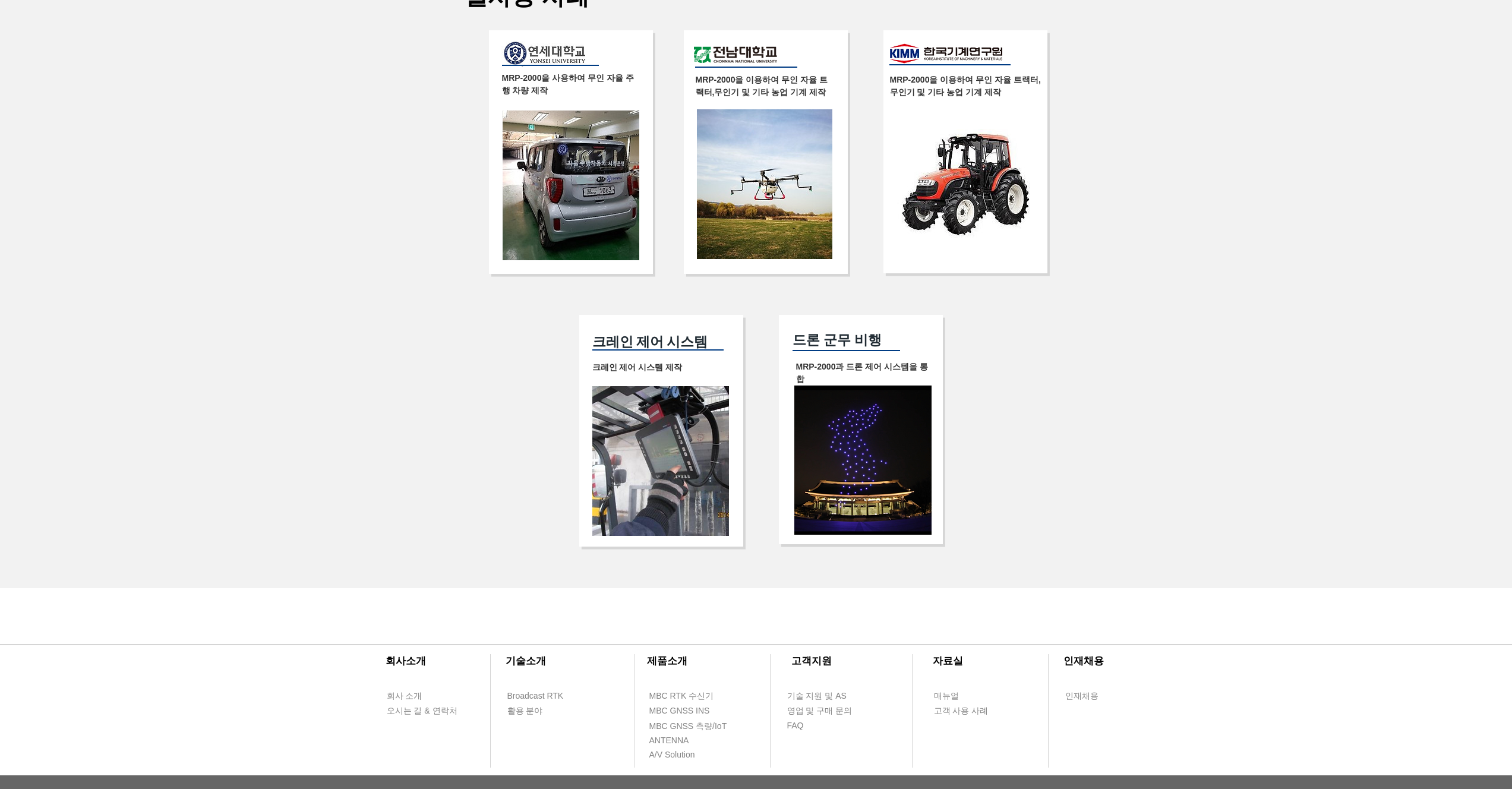
click at [936, 165] on img at bounding box center [965, 184] width 136 height 110
click at [938, 100] on div at bounding box center [965, 151] width 164 height 243
click at [938, 75] on span "MRP-2000을 이용하여 무인 자율 트랙터," at bounding box center [965, 80] width 151 height 10
click at [940, 46] on img at bounding box center [946, 53] width 112 height 22
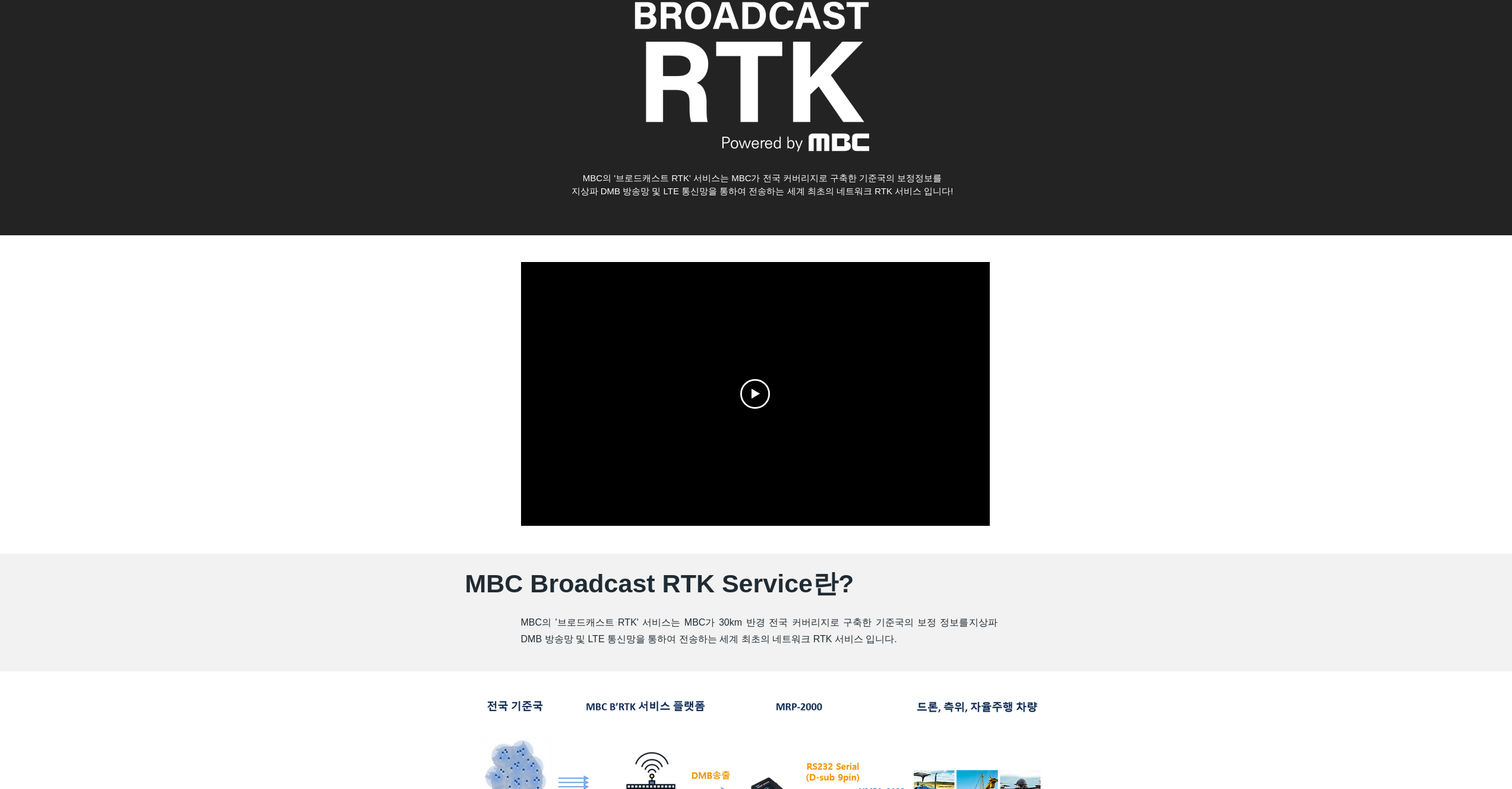
scroll to position [0, 0]
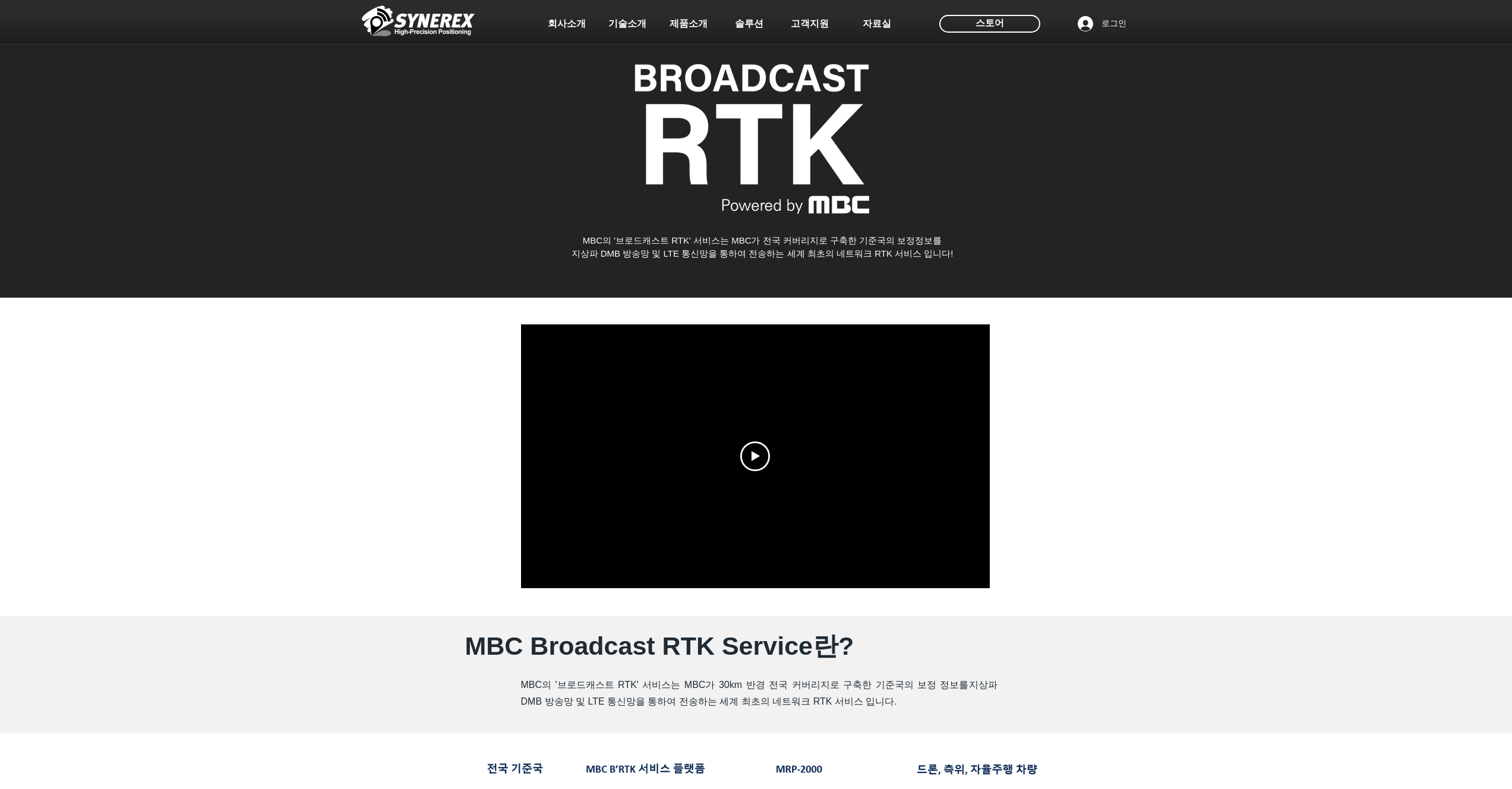
click at [786, 440] on div at bounding box center [756, 456] width 469 height 264
drag, startPoint x: 541, startPoint y: 559, endPoint x: 1094, endPoint y: 544, distance: 553.2
click at [1092, 545] on section "x Live Your Video Title 02:21 02:21 02:21" at bounding box center [756, 456] width 1512 height 318
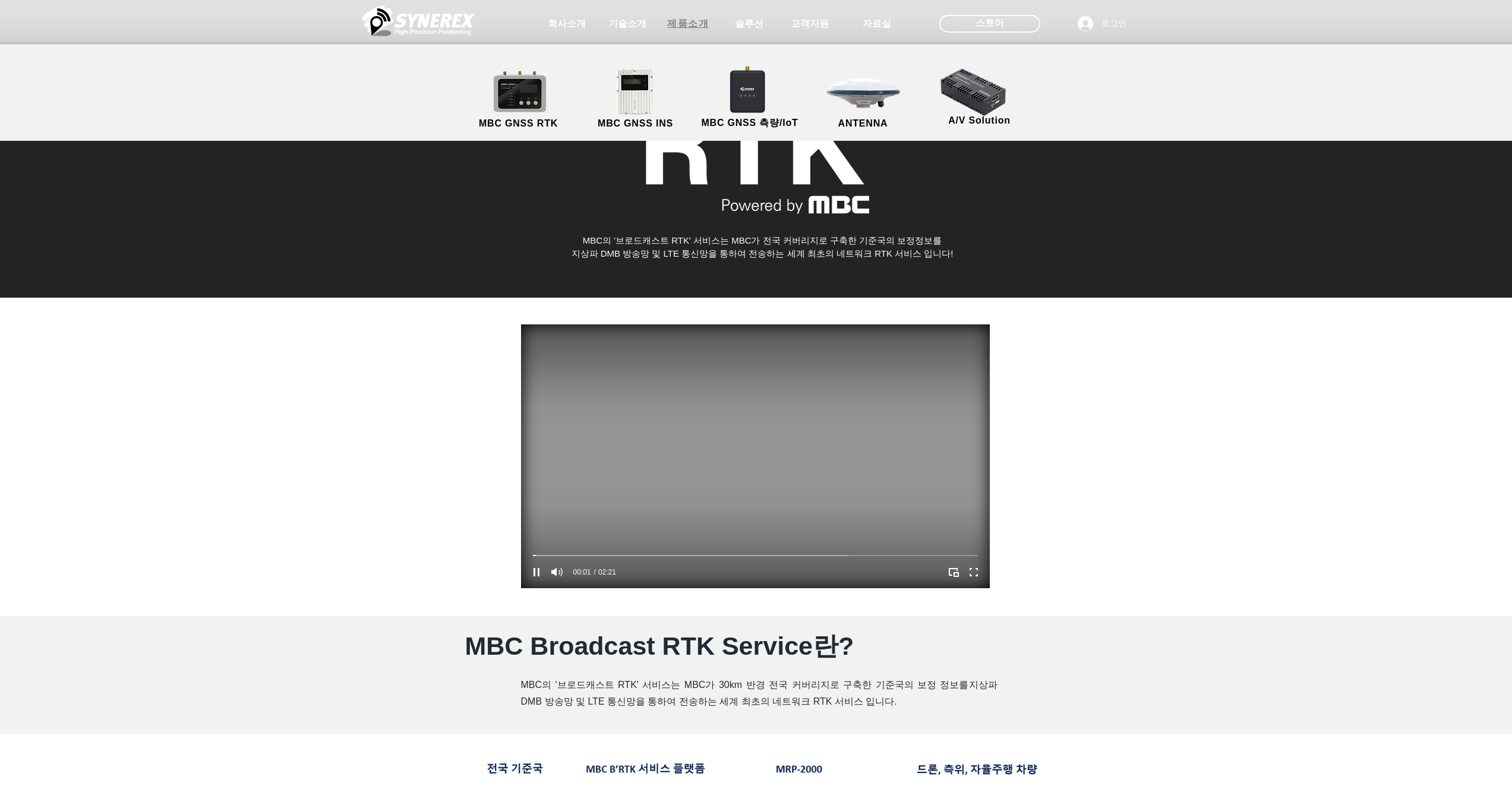
click at [695, 25] on span "제품소개" at bounding box center [687, 24] width 42 height 12
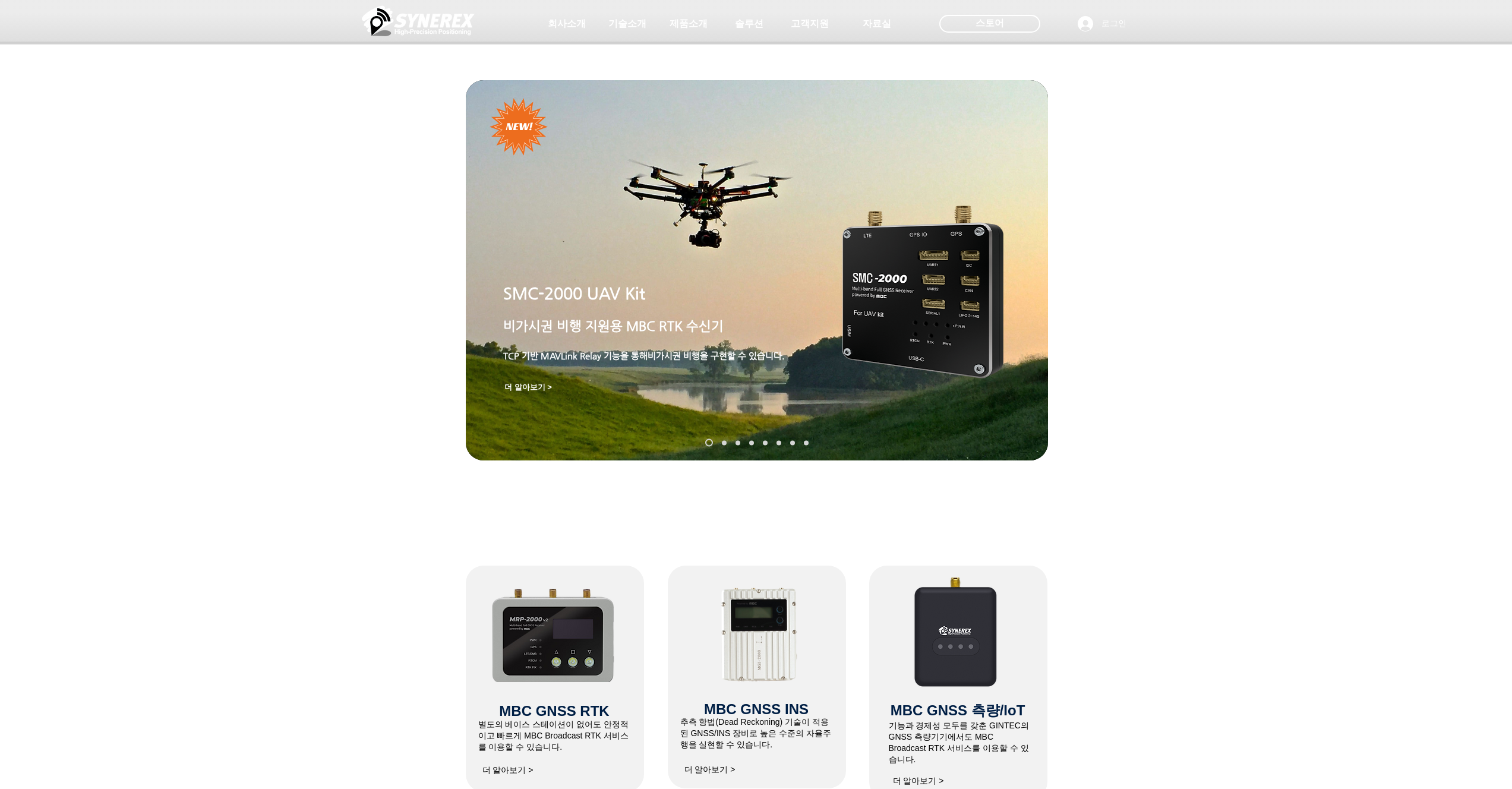
drag, startPoint x: 207, startPoint y: 88, endPoint x: 272, endPoint y: 57, distance: 72.0
click at [207, 90] on div at bounding box center [756, 88] width 1512 height 176
click at [399, 15] on img at bounding box center [418, 20] width 113 height 35
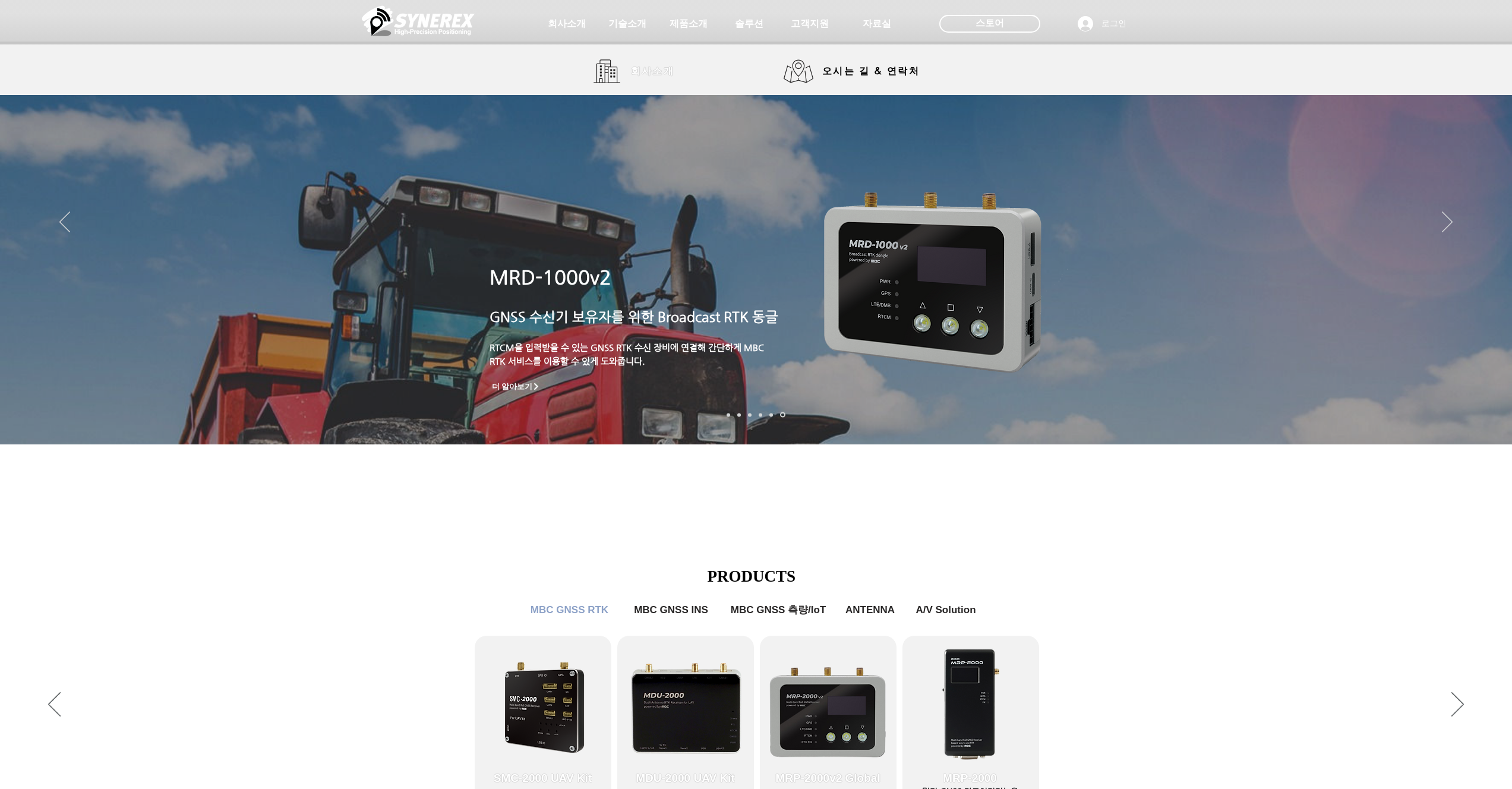
click at [666, 79] on span "회사소개" at bounding box center [652, 71] width 59 height 24
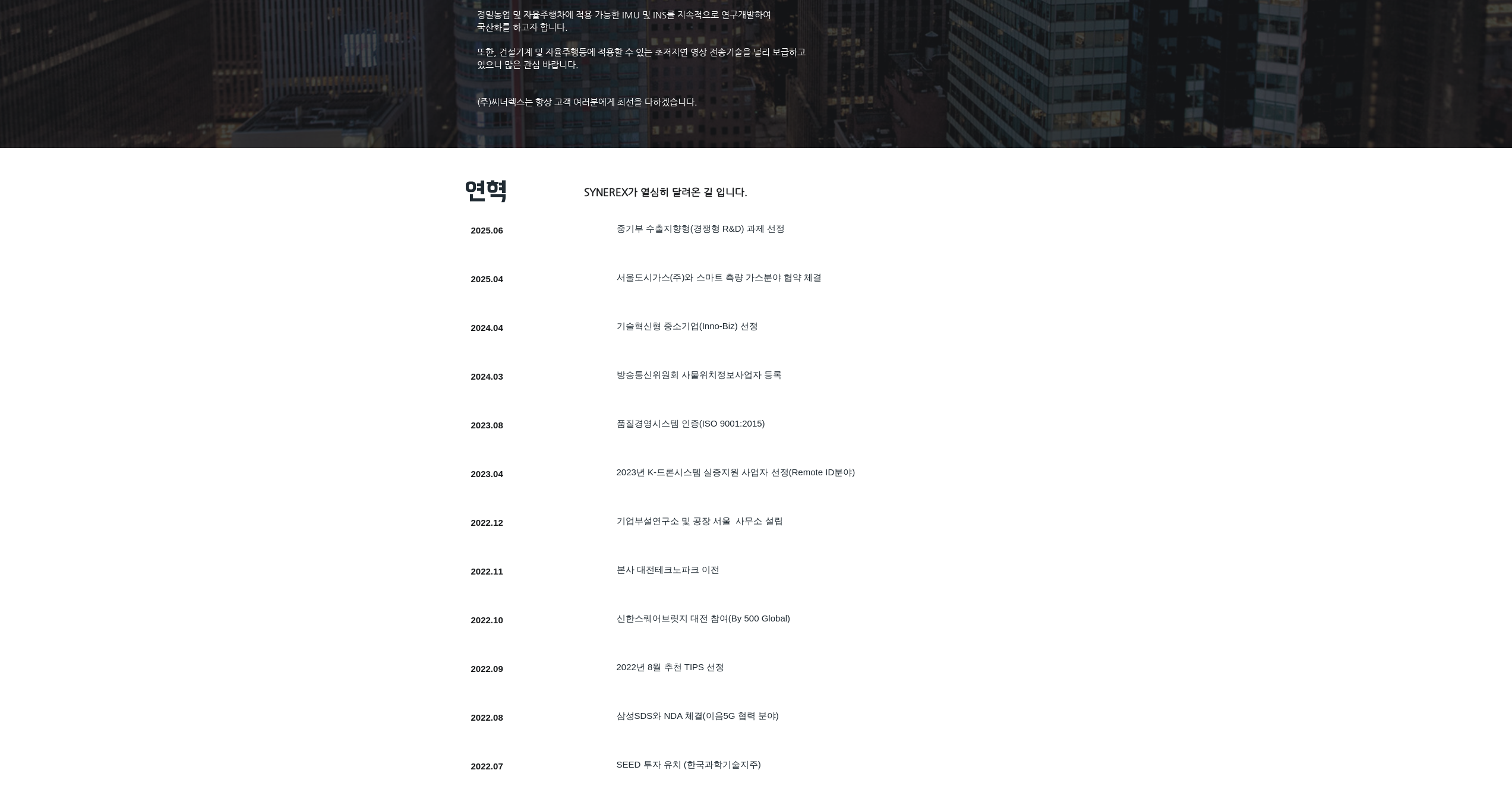
scroll to position [264, 0]
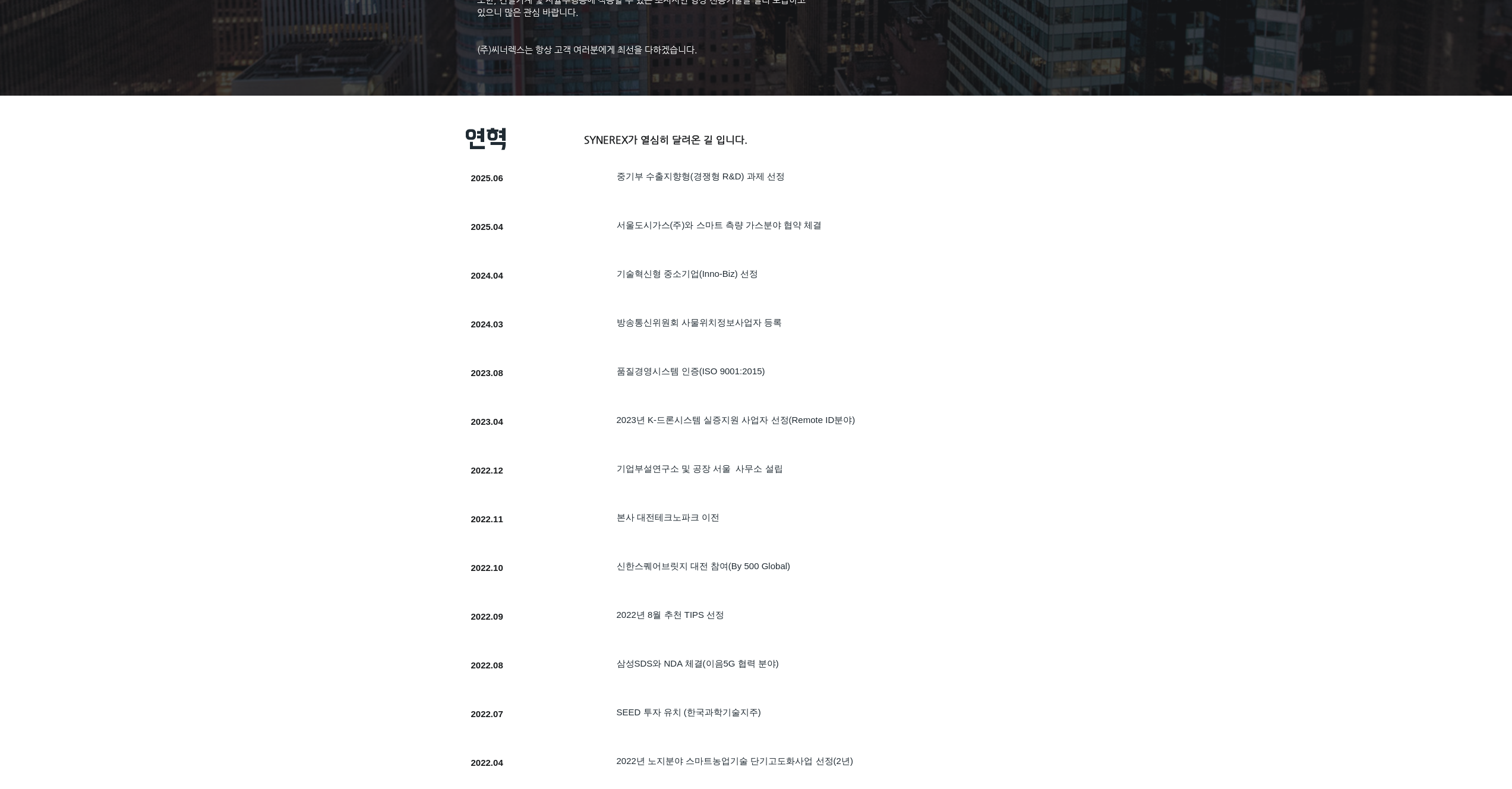
click at [975, 354] on div at bounding box center [732, 332] width 547 height 45
click at [697, 368] on span "​품질경영시스템 인증(ISO 9001:2015)" at bounding box center [691, 371] width 149 height 10
click at [762, 364] on div at bounding box center [732, 380] width 547 height 45
drag, startPoint x: 756, startPoint y: 372, endPoint x: 602, endPoint y: 376, distance: 154.1
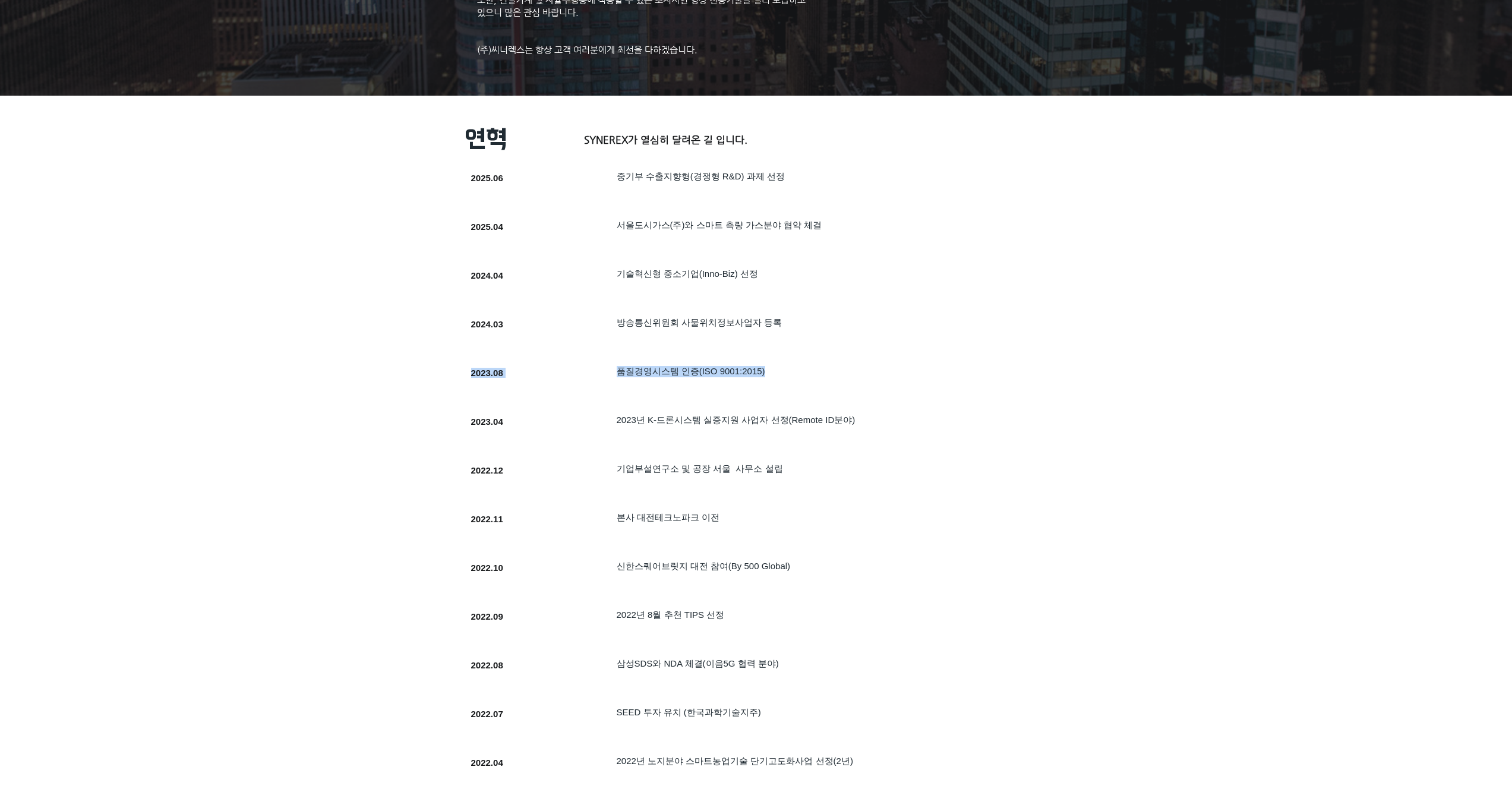
click at [602, 376] on div "SYNEREX가 열심히 달려온 길 입니다. 2023.08 ​품질경영시스템 인증(ISO 9001:2015)" at bounding box center [732, 380] width 547 height 45
click at [821, 365] on div at bounding box center [732, 380] width 547 height 45
drag, startPoint x: 771, startPoint y: 379, endPoint x: 599, endPoint y: 377, distance: 172.0
click at [599, 377] on div at bounding box center [732, 380] width 547 height 45
click at [794, 364] on div at bounding box center [732, 380] width 547 height 45
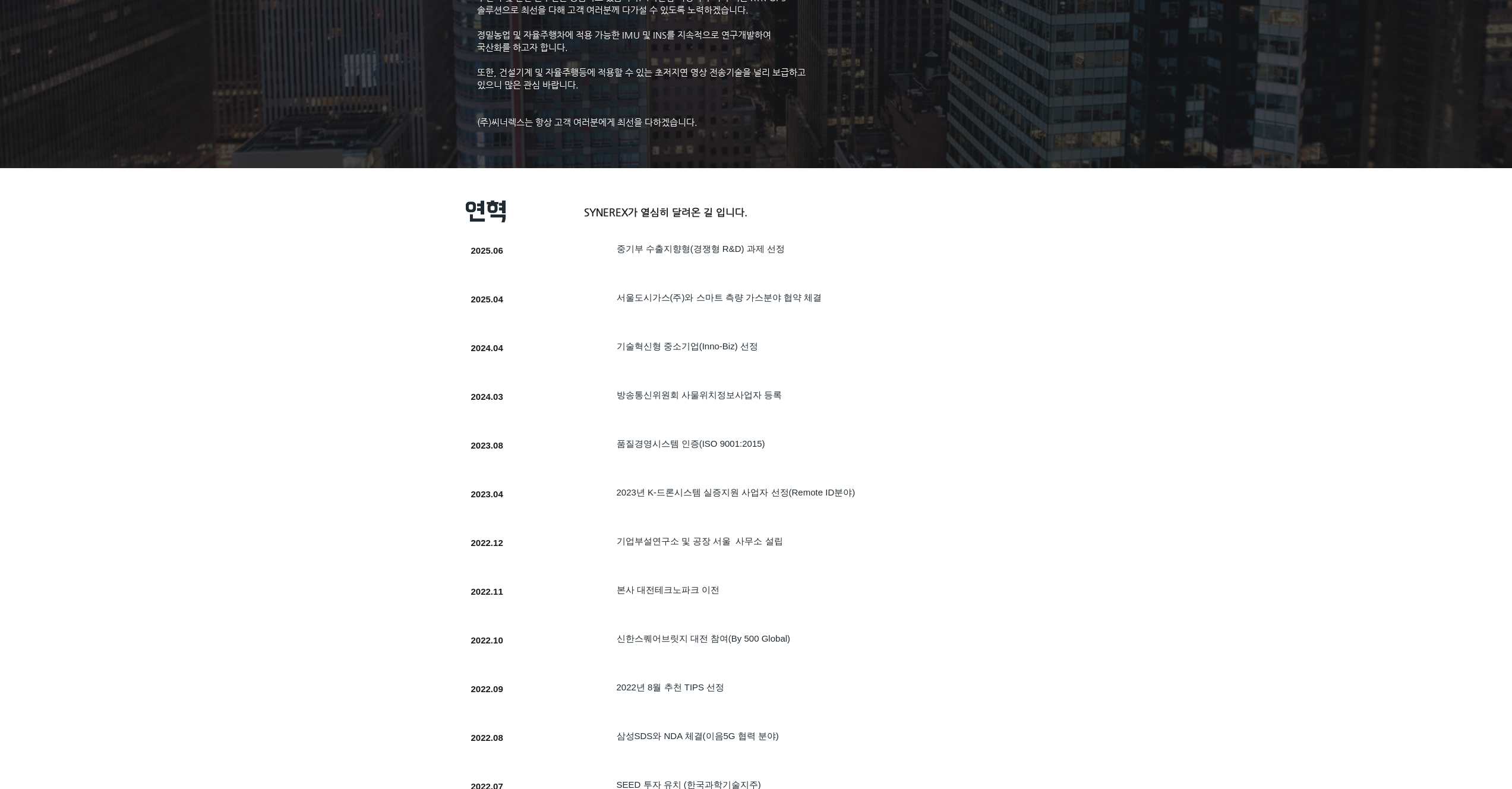
scroll to position [200, 0]
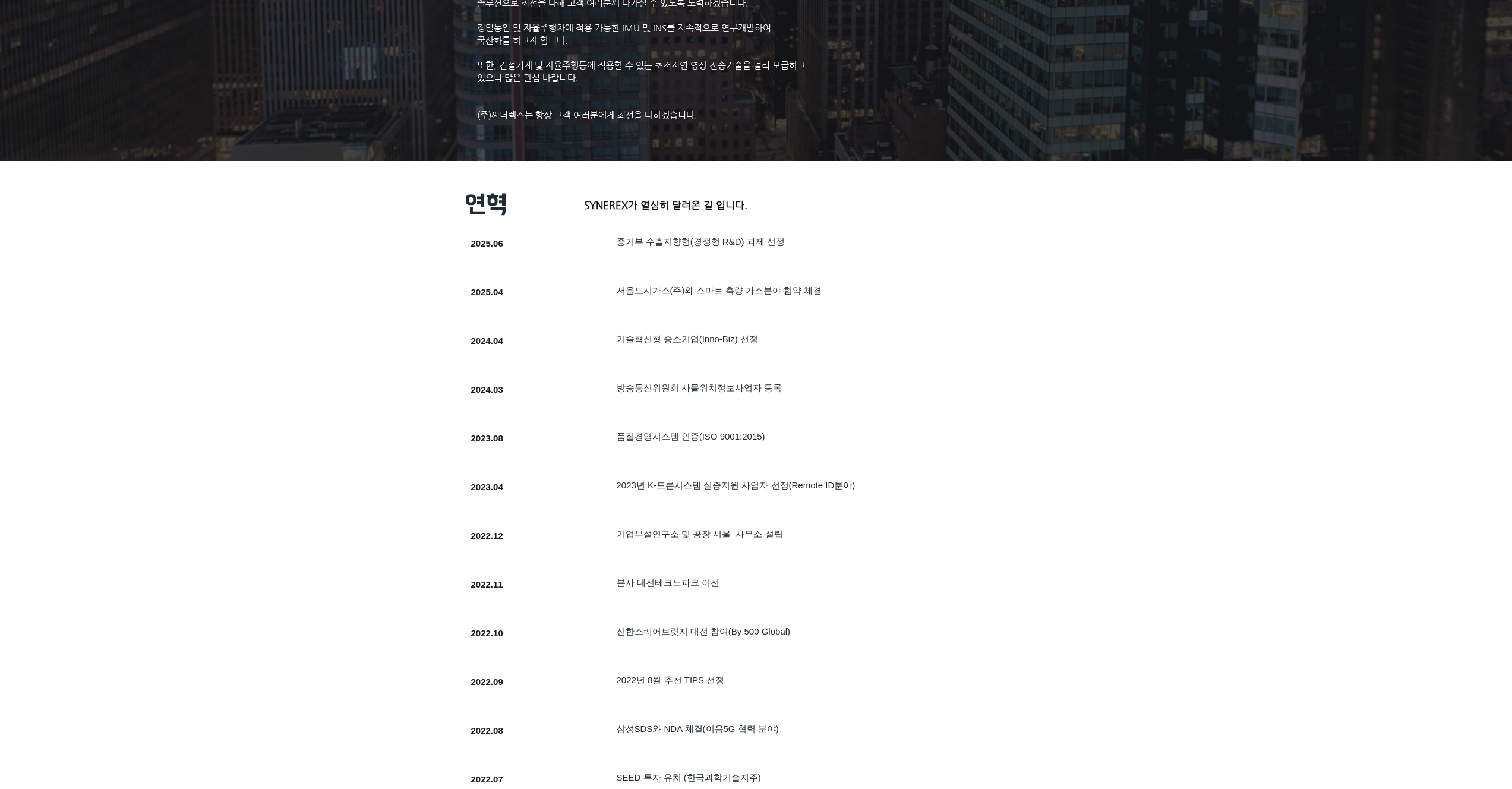
click at [933, 548] on div at bounding box center [732, 543] width 547 height 45
